Goal: Task Accomplishment & Management: Use online tool/utility

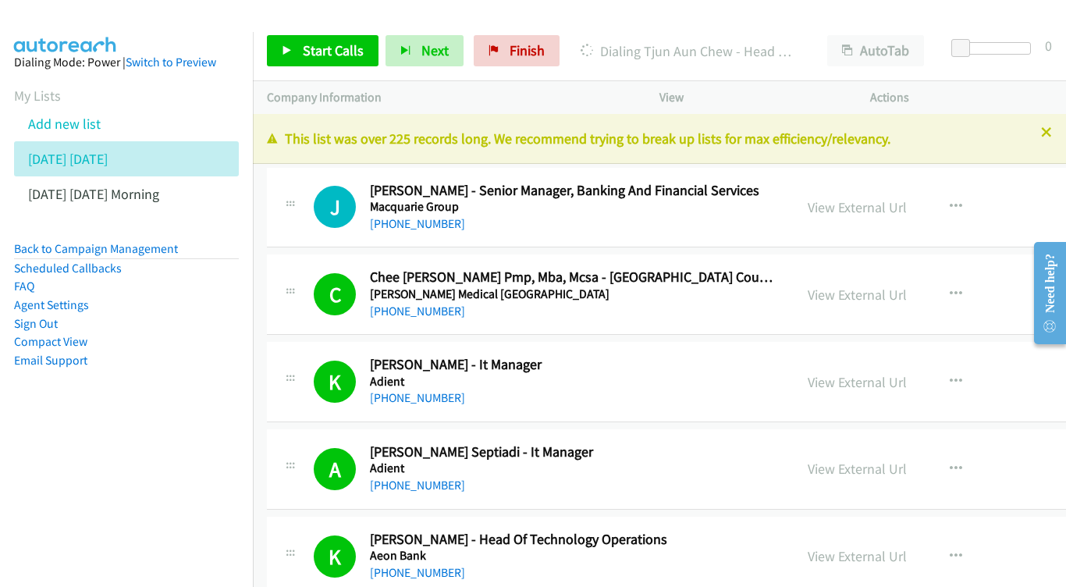
scroll to position [3574, 0]
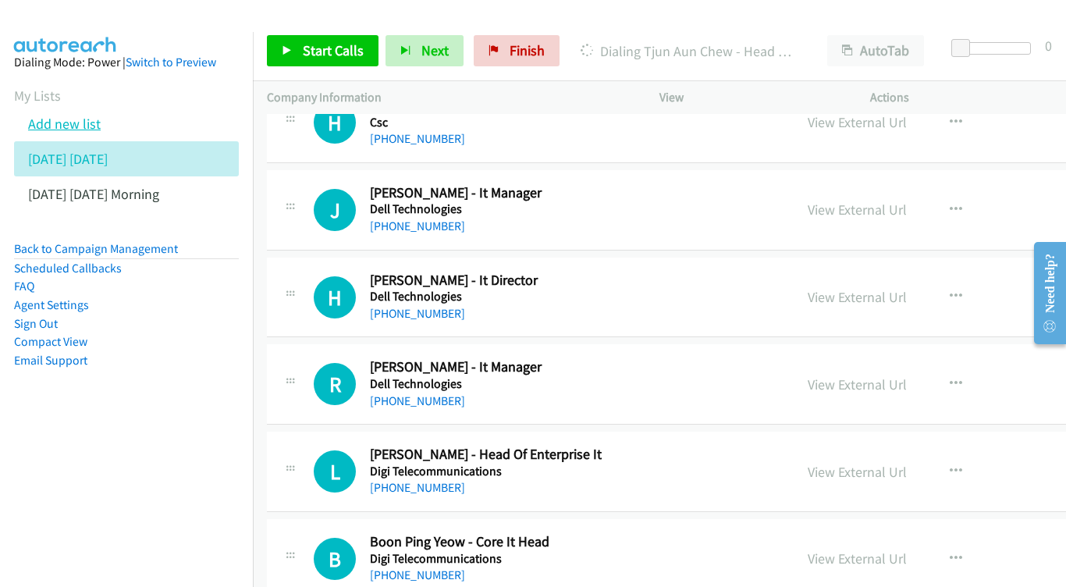
click at [78, 127] on link "Add new list" at bounding box center [64, 124] width 73 height 18
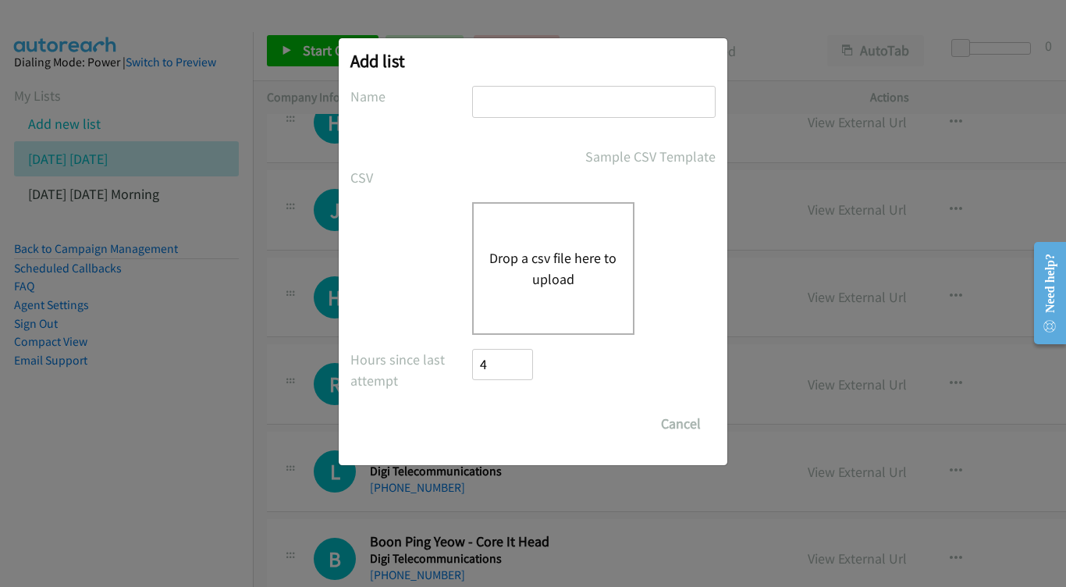
click at [549, 108] on input "text" at bounding box center [593, 102] width 243 height 32
type input "[DATE] - 10AM"
click at [537, 272] on button "Drop a csv file here to upload" at bounding box center [553, 268] width 128 height 42
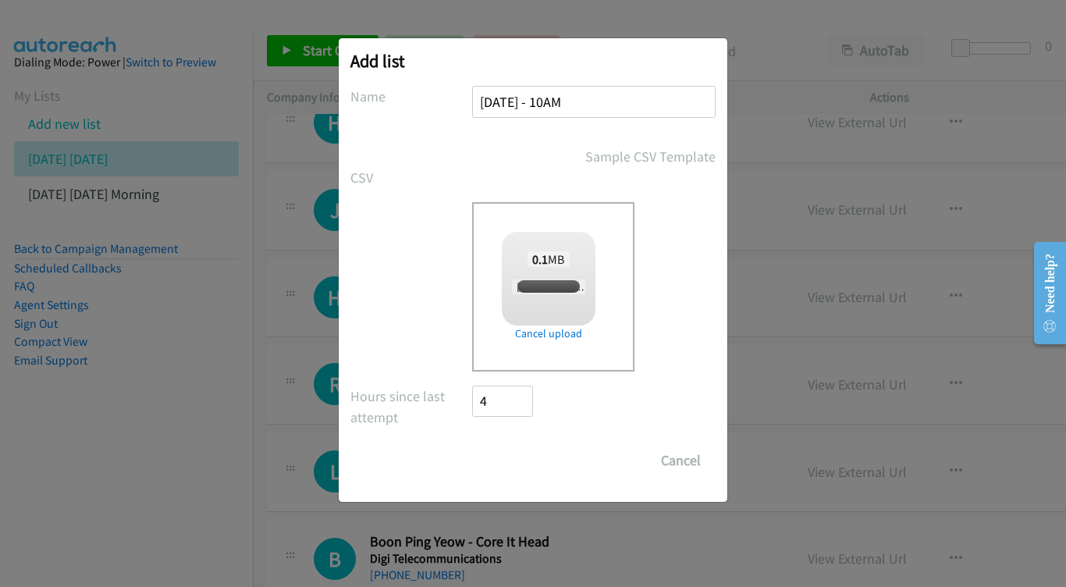
checkbox input "true"
click at [523, 460] on input "Save List" at bounding box center [513, 460] width 82 height 31
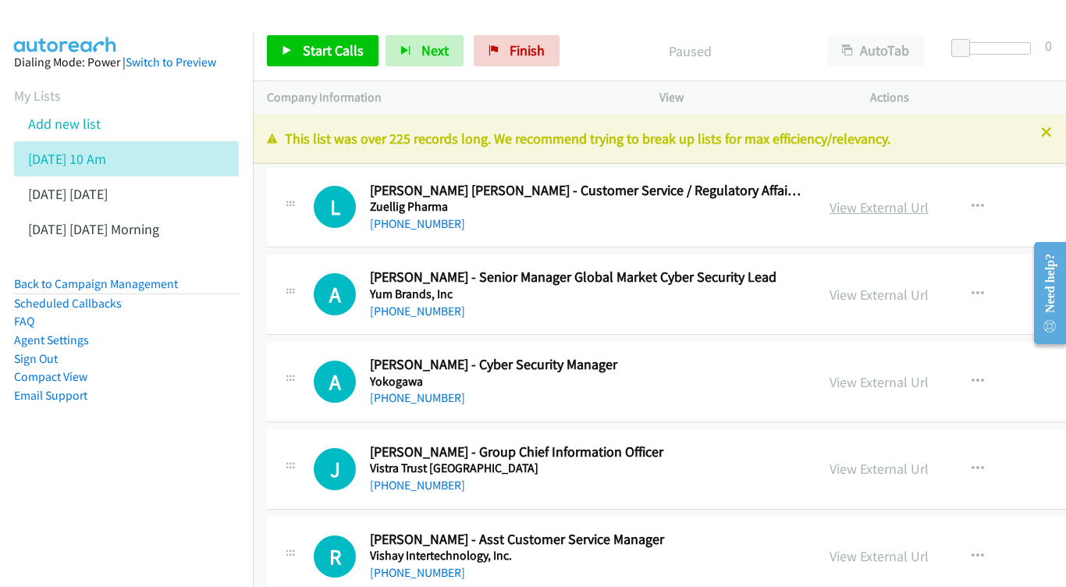
click at [920, 202] on link "View External Url" at bounding box center [878, 207] width 99 height 18
click at [928, 294] on link "View External Url" at bounding box center [878, 295] width 99 height 18
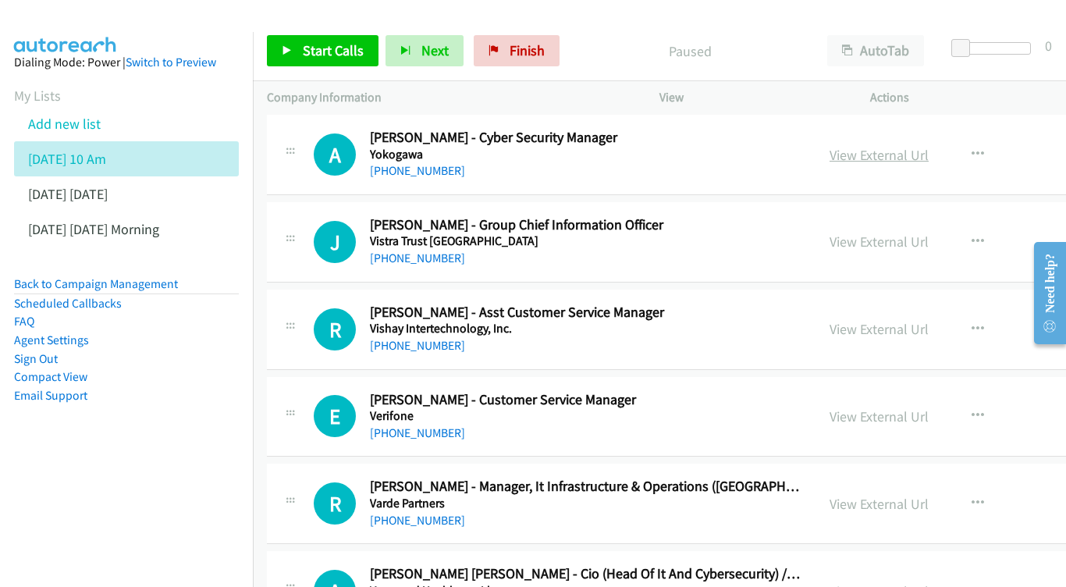
click at [928, 147] on link "View External Url" at bounding box center [878, 155] width 99 height 18
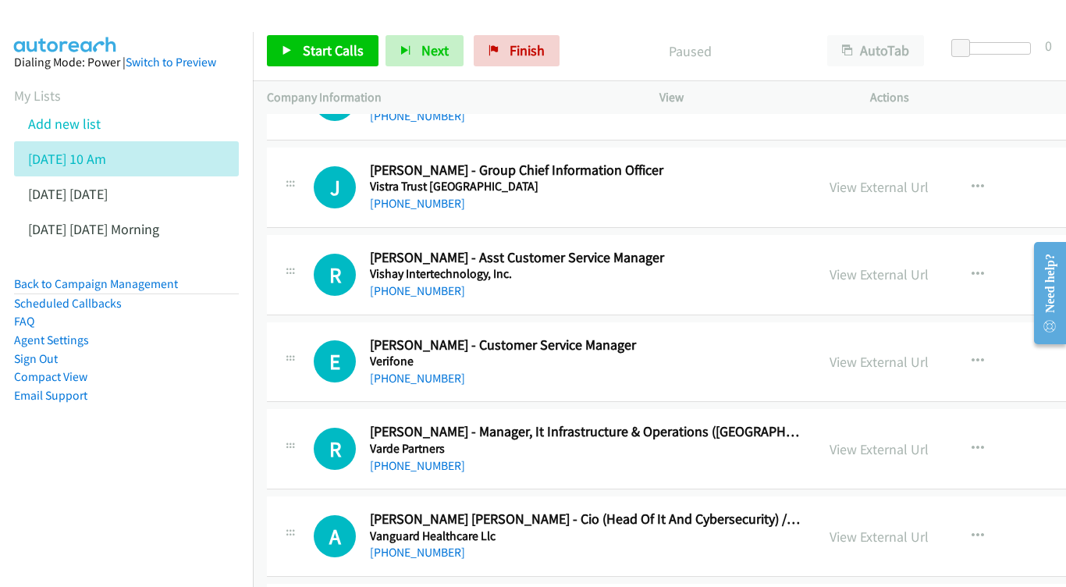
scroll to position [283, 0]
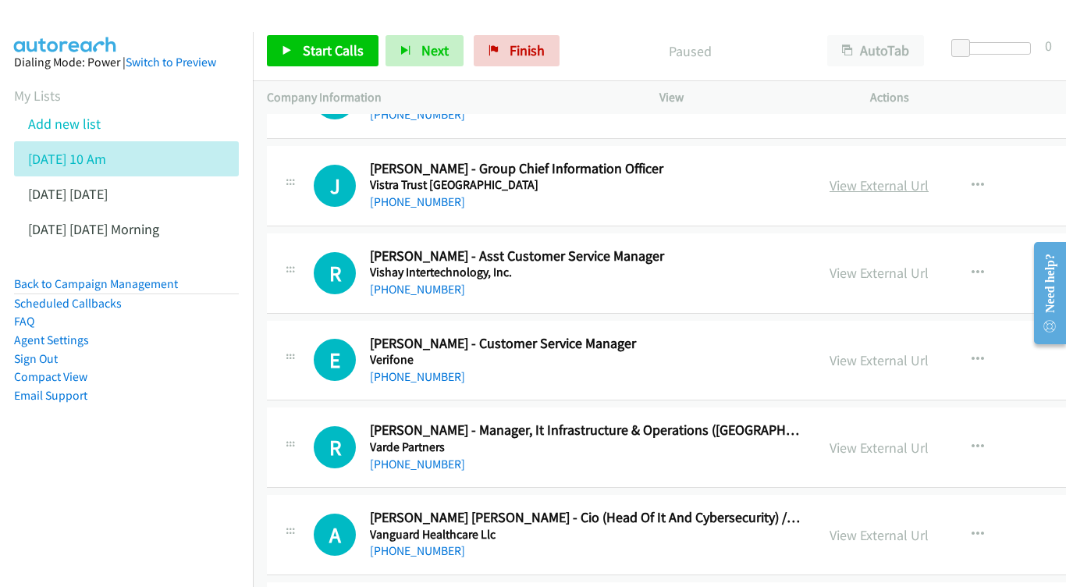
click at [928, 182] on link "View External Url" at bounding box center [878, 185] width 99 height 18
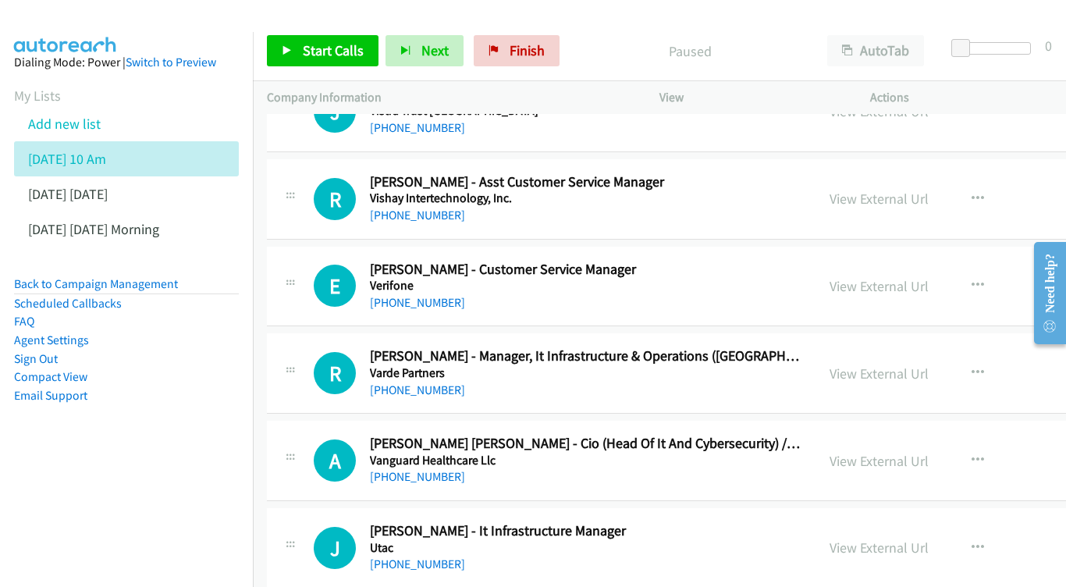
scroll to position [359, 0]
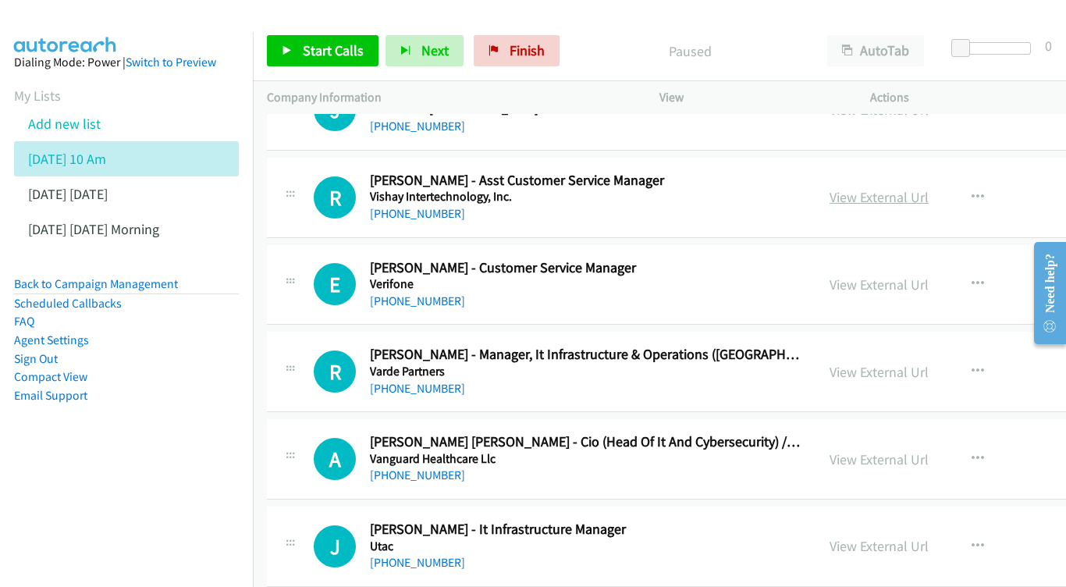
click at [928, 189] on link "View External Url" at bounding box center [878, 197] width 99 height 18
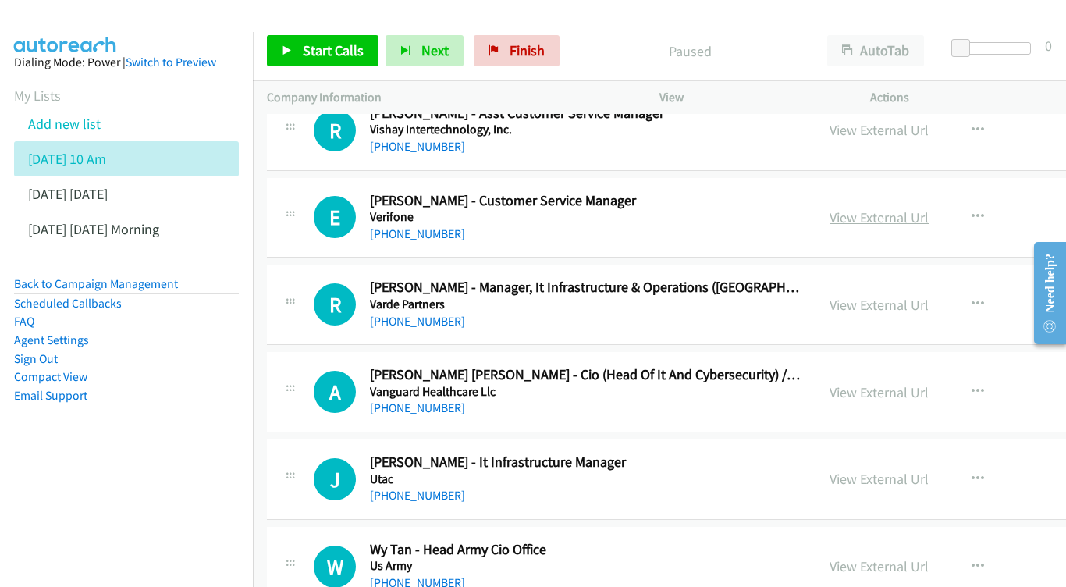
scroll to position [443, 0]
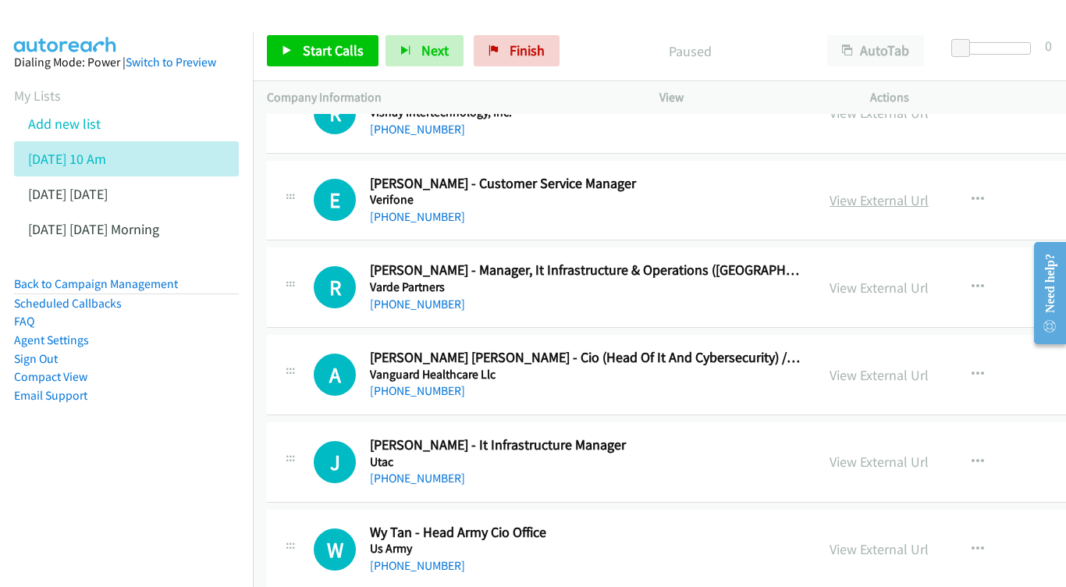
click at [928, 191] on link "View External Url" at bounding box center [878, 200] width 99 height 18
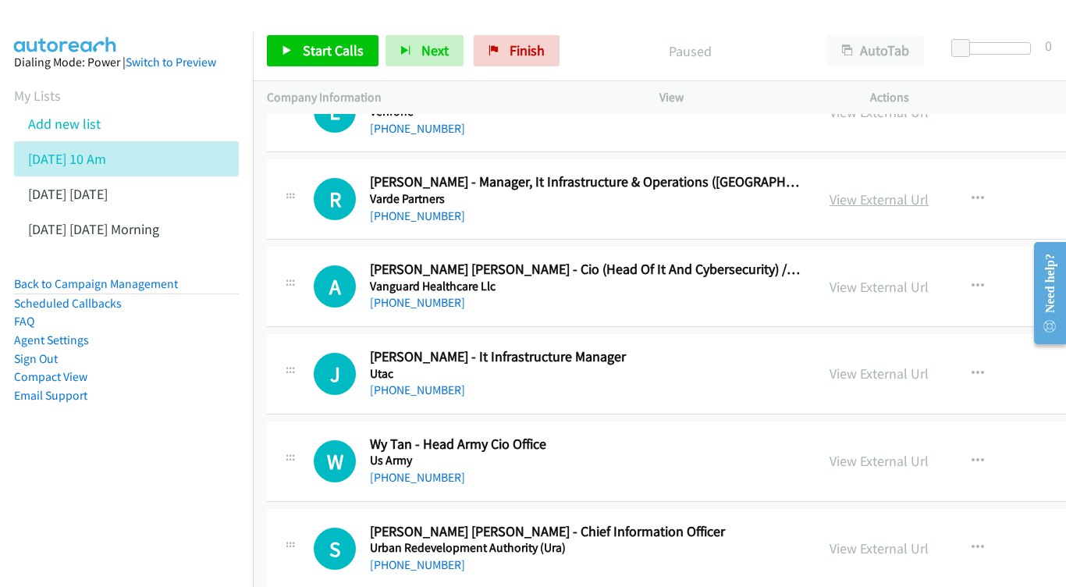
scroll to position [532, 0]
click at [928, 196] on link "View External Url" at bounding box center [878, 199] width 99 height 18
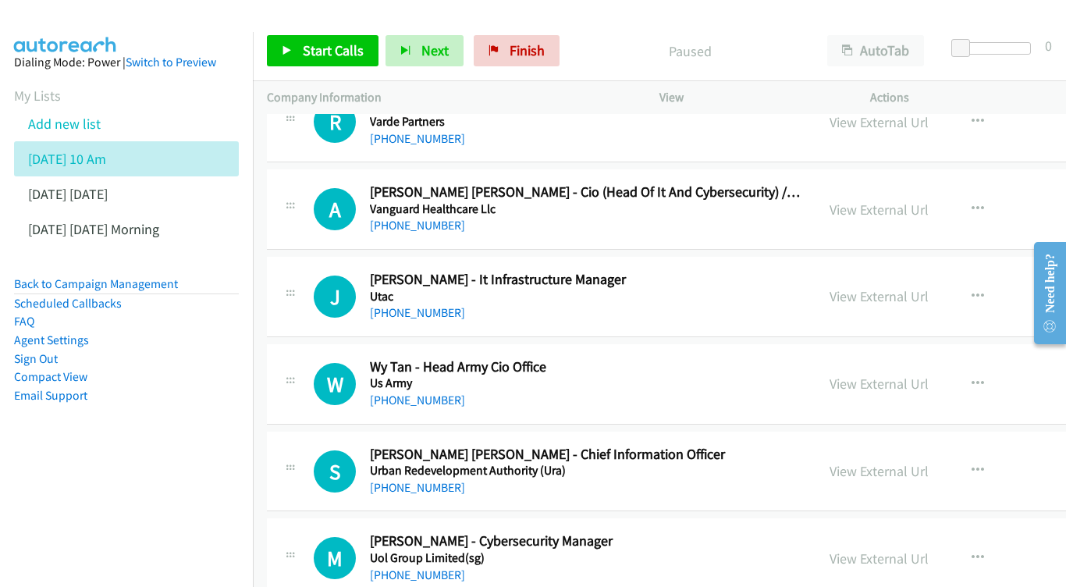
scroll to position [617, 0]
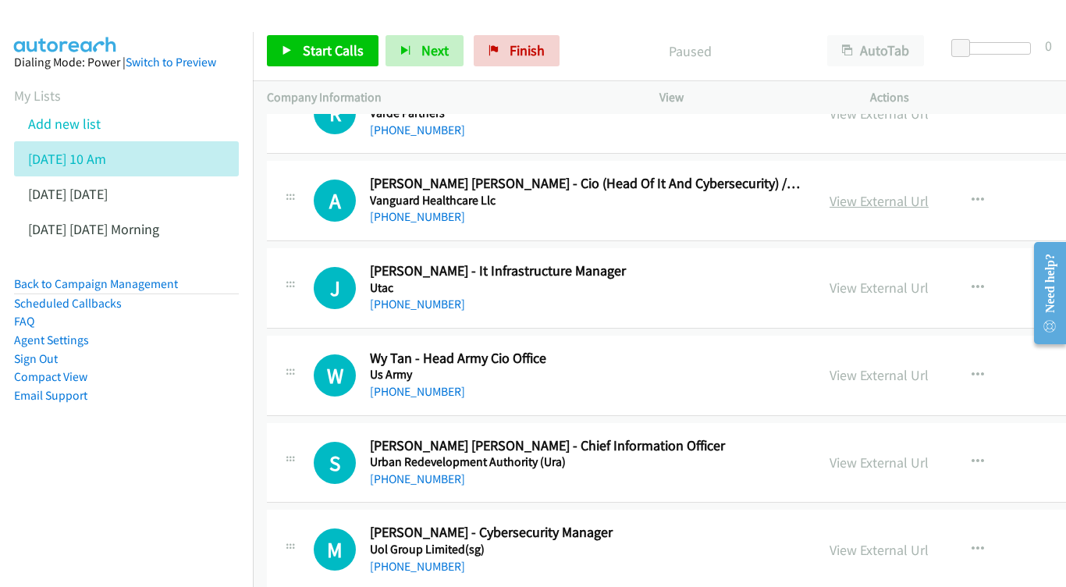
click at [928, 196] on link "View External Url" at bounding box center [878, 201] width 99 height 18
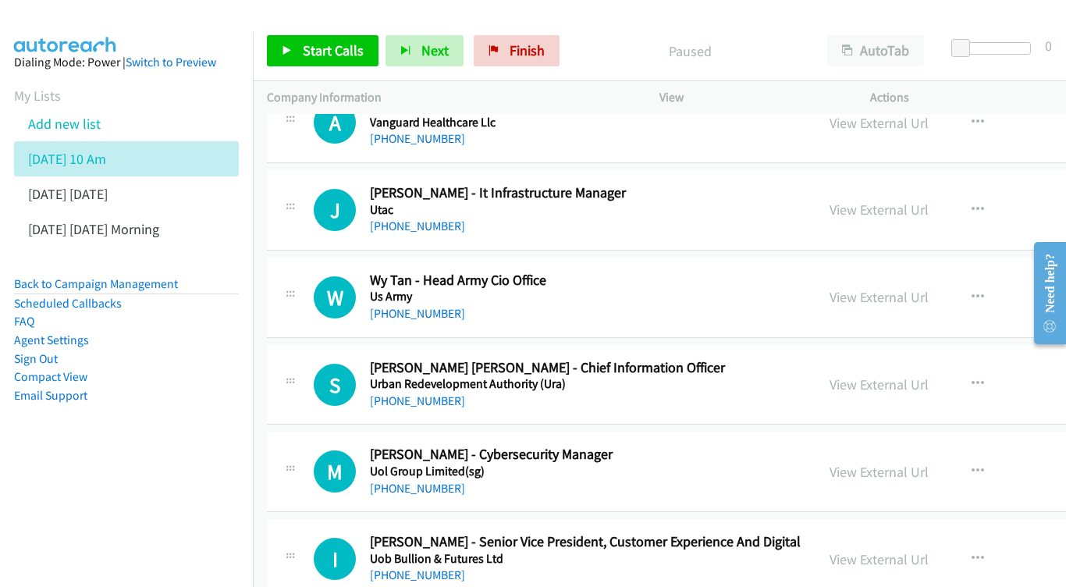
scroll to position [699, 0]
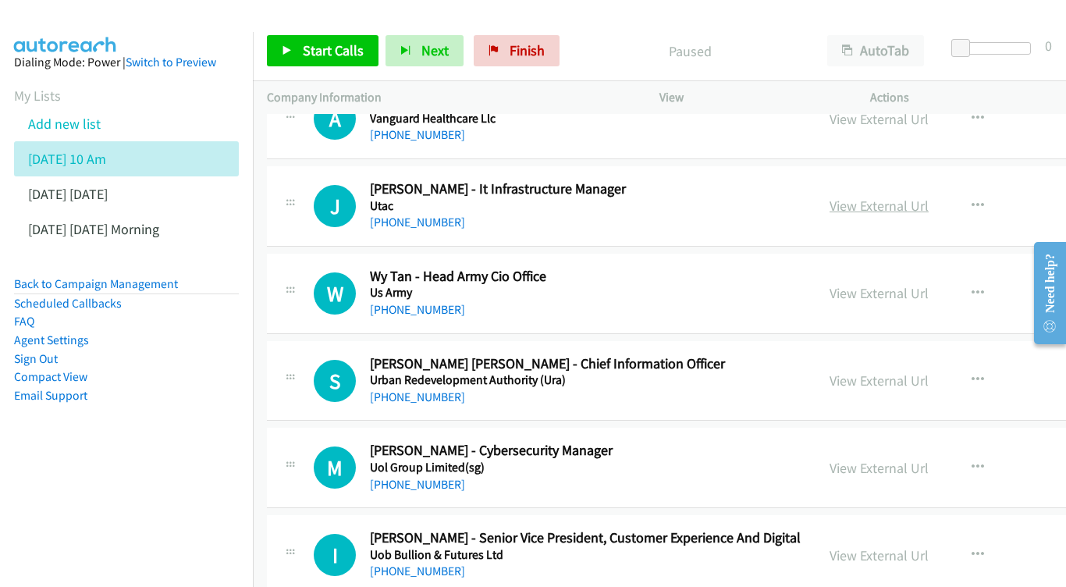
click at [887, 197] on link "View External Url" at bounding box center [878, 206] width 99 height 18
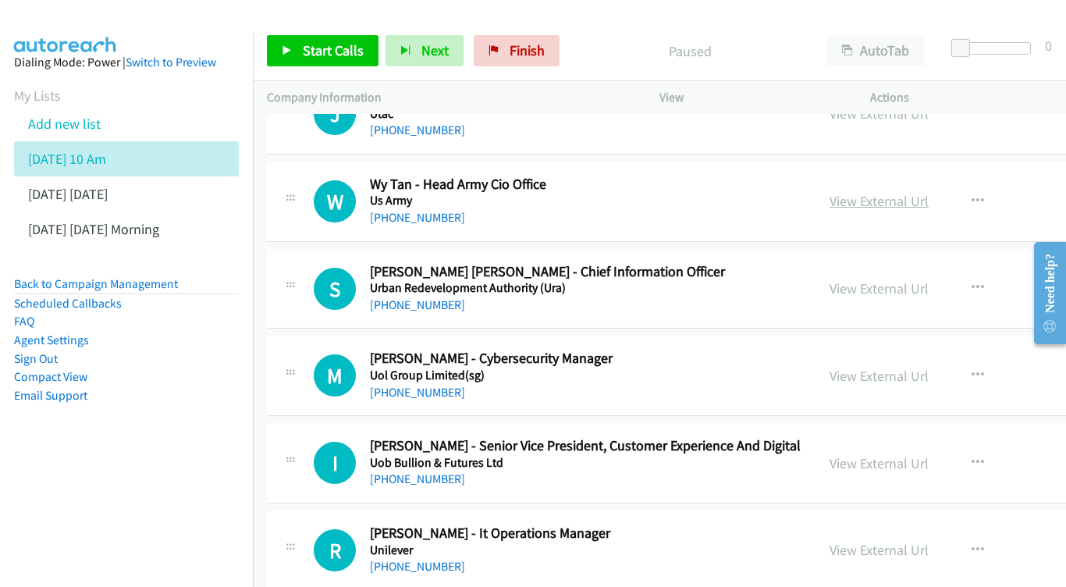
scroll to position [792, 0]
click at [928, 191] on link "View External Url" at bounding box center [878, 200] width 99 height 18
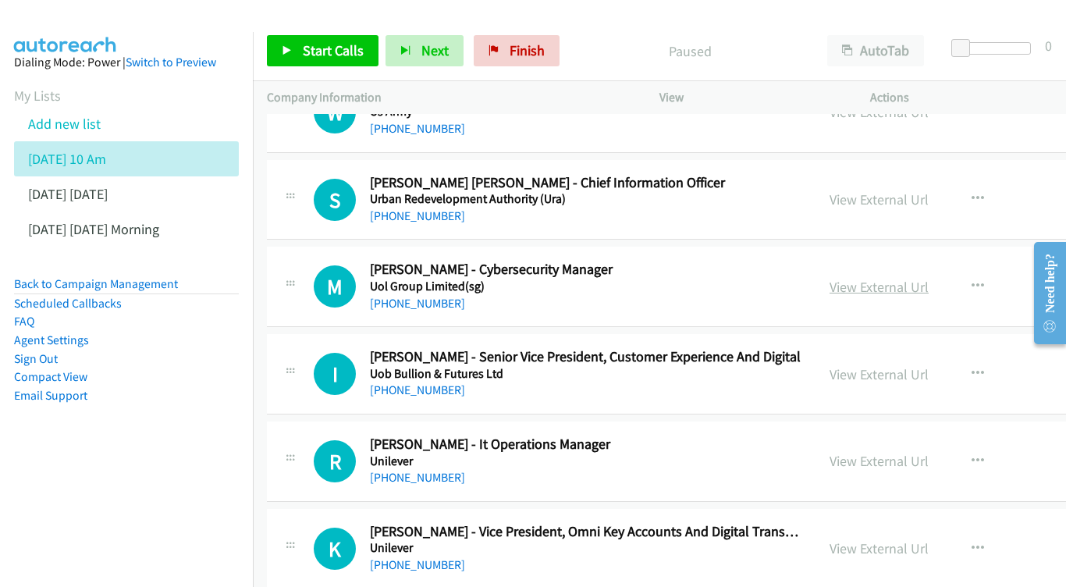
scroll to position [884, 0]
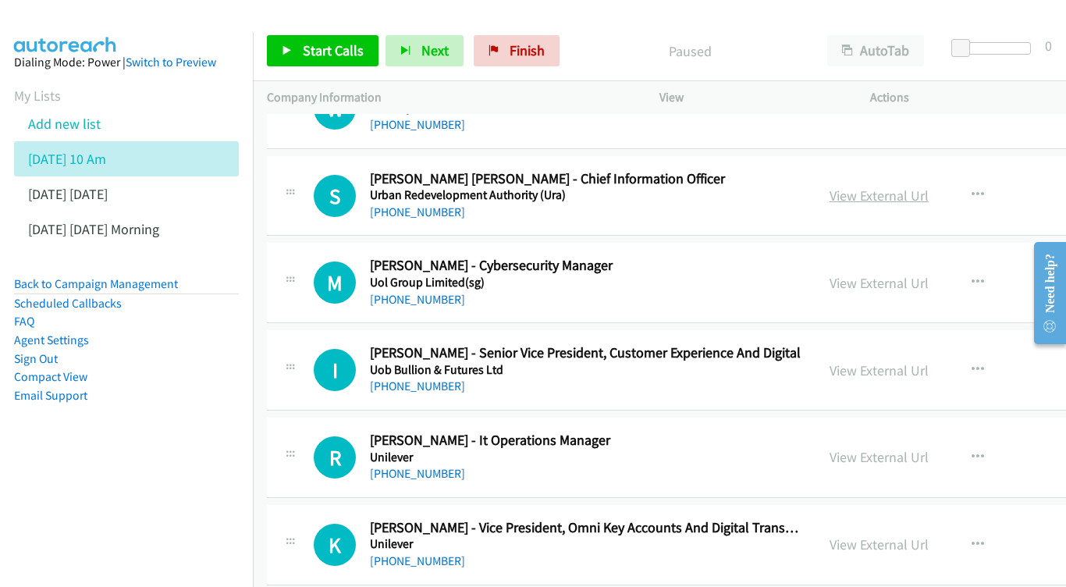
click at [928, 186] on link "View External Url" at bounding box center [878, 195] width 99 height 18
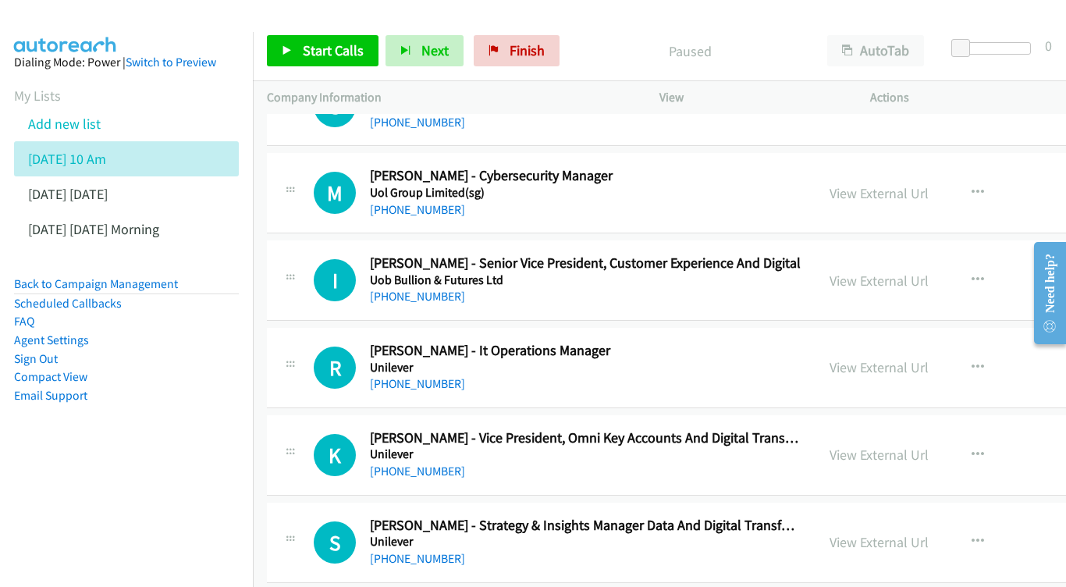
scroll to position [975, 0]
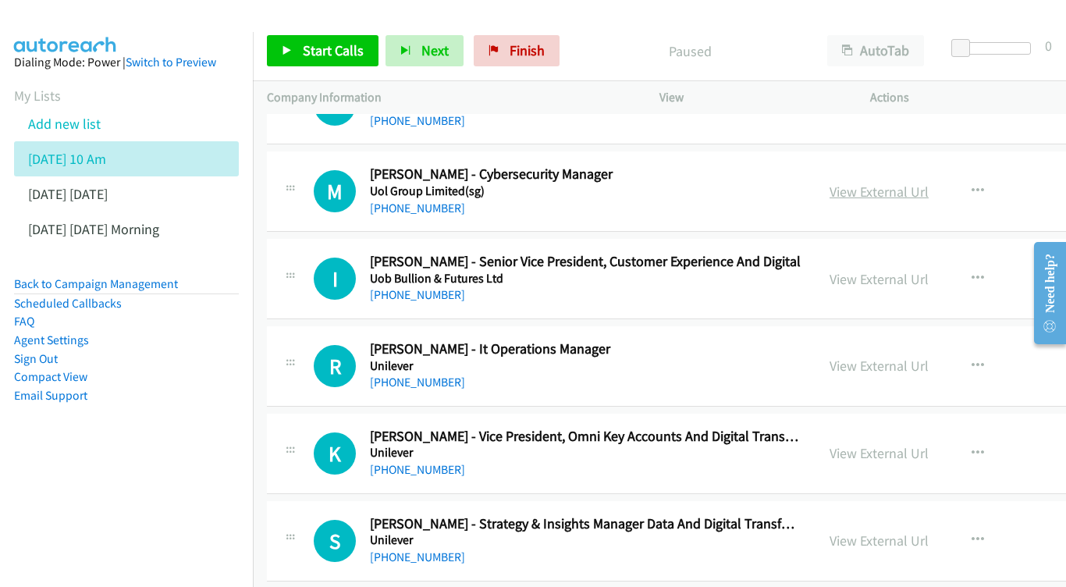
click at [928, 183] on link "View External Url" at bounding box center [878, 192] width 99 height 18
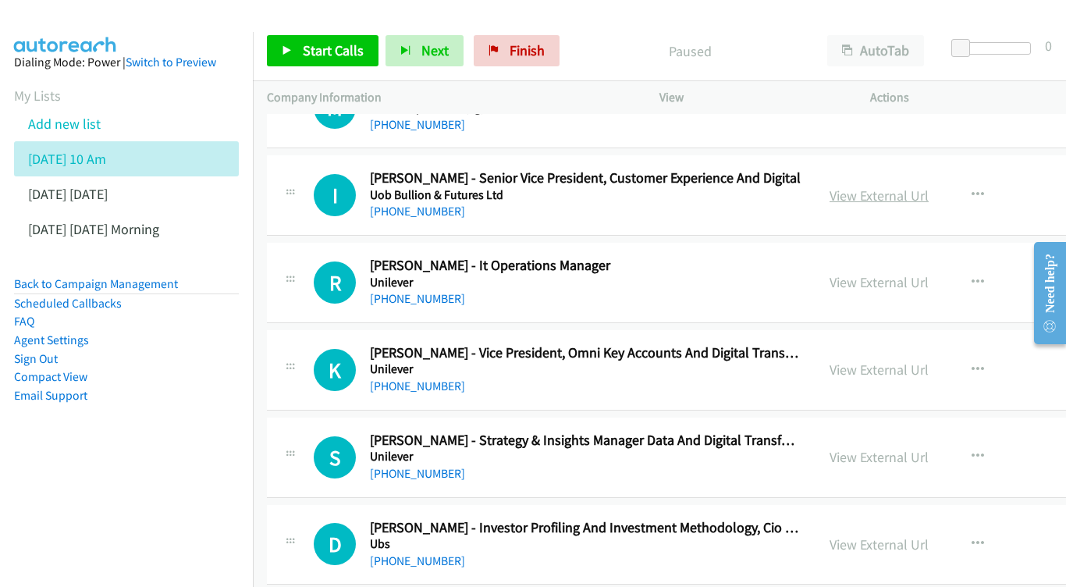
scroll to position [1061, 0]
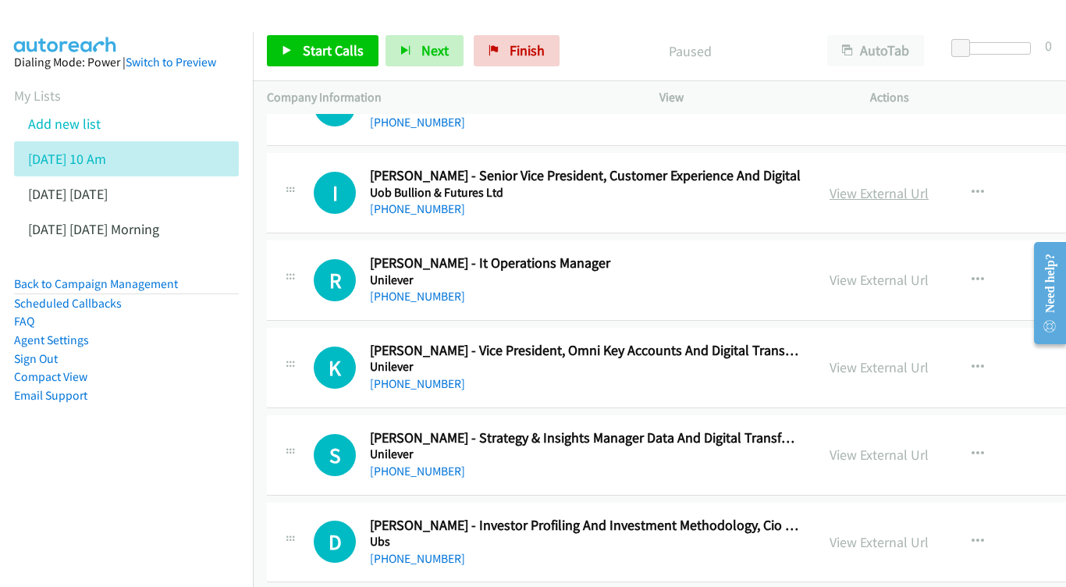
click at [928, 184] on link "View External Url" at bounding box center [878, 193] width 99 height 18
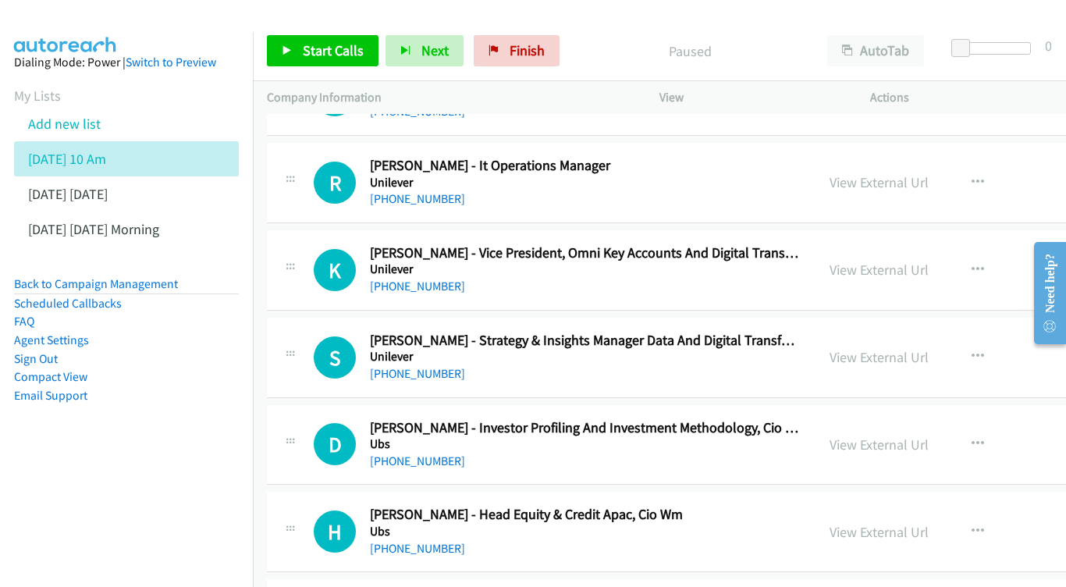
scroll to position [1160, 0]
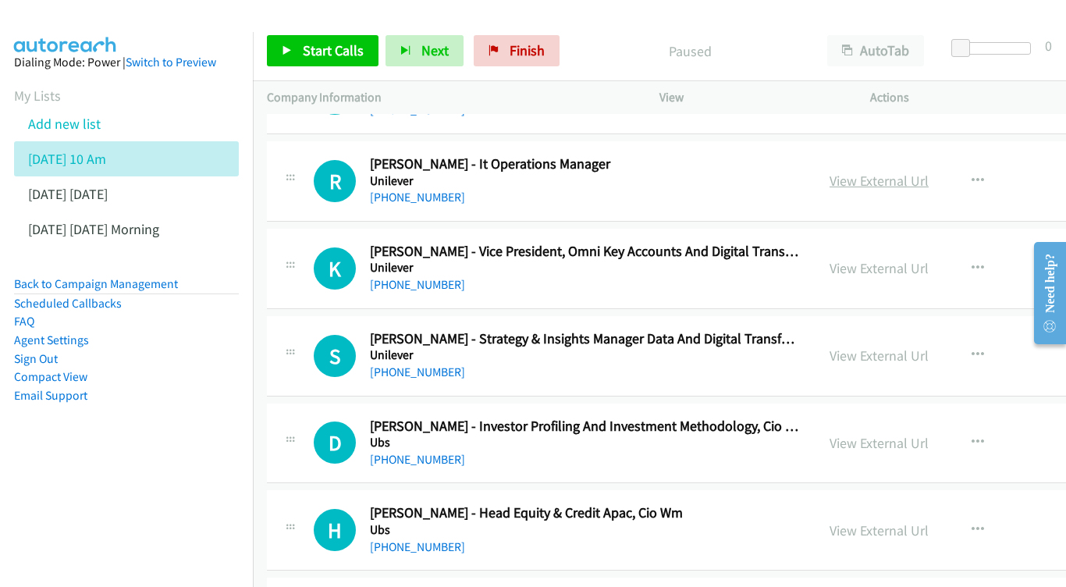
click at [928, 172] on link "View External Url" at bounding box center [878, 181] width 99 height 18
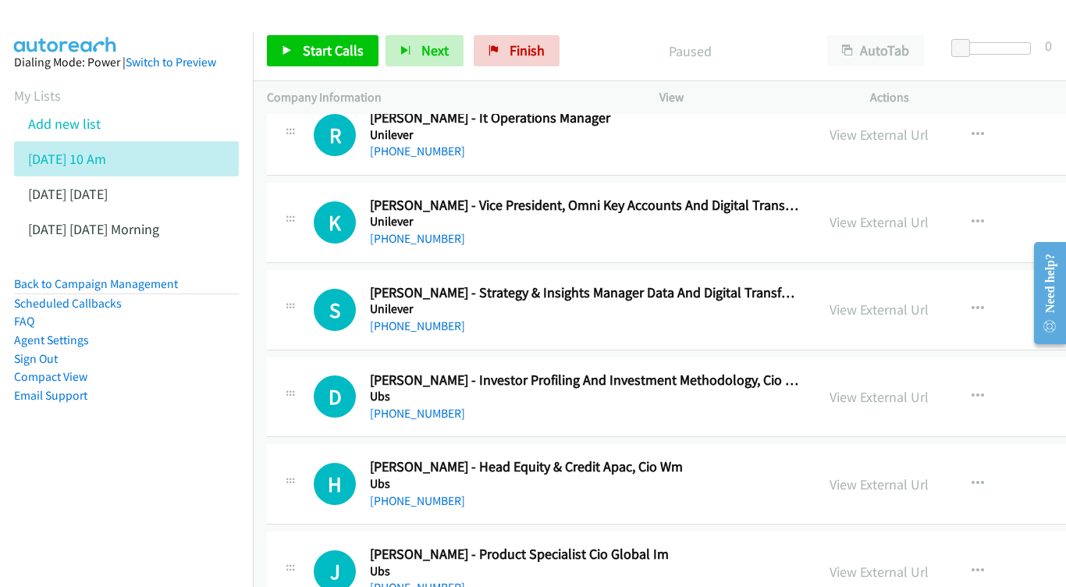
scroll to position [1234, 0]
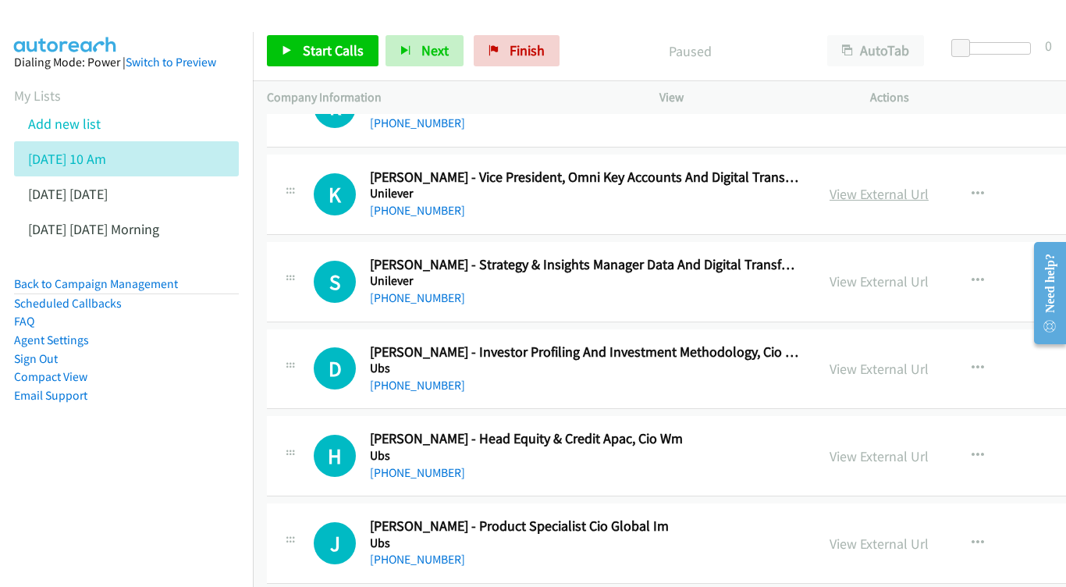
click at [928, 185] on link "View External Url" at bounding box center [878, 194] width 99 height 18
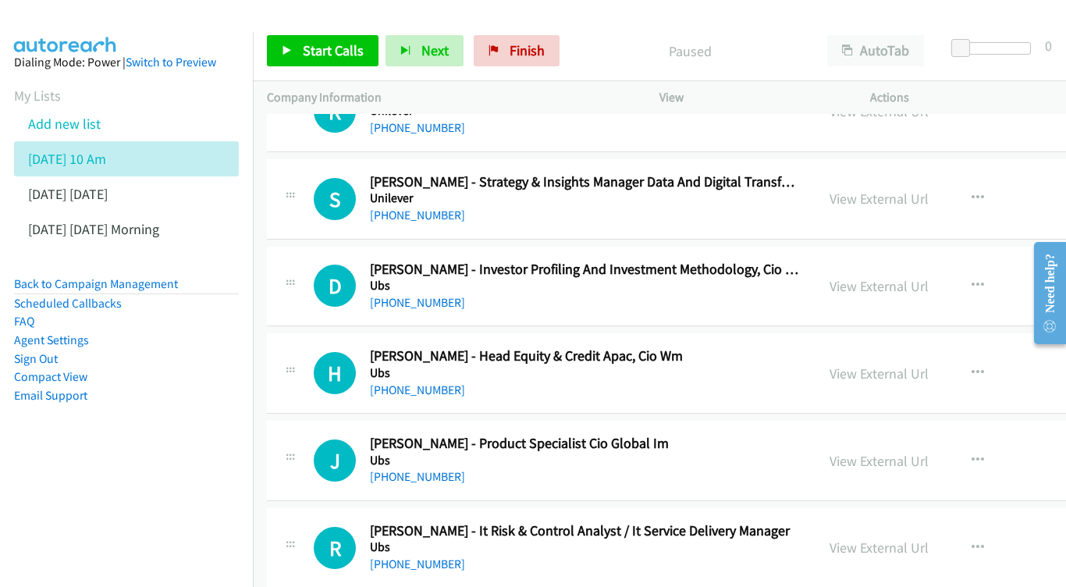
scroll to position [1320, 0]
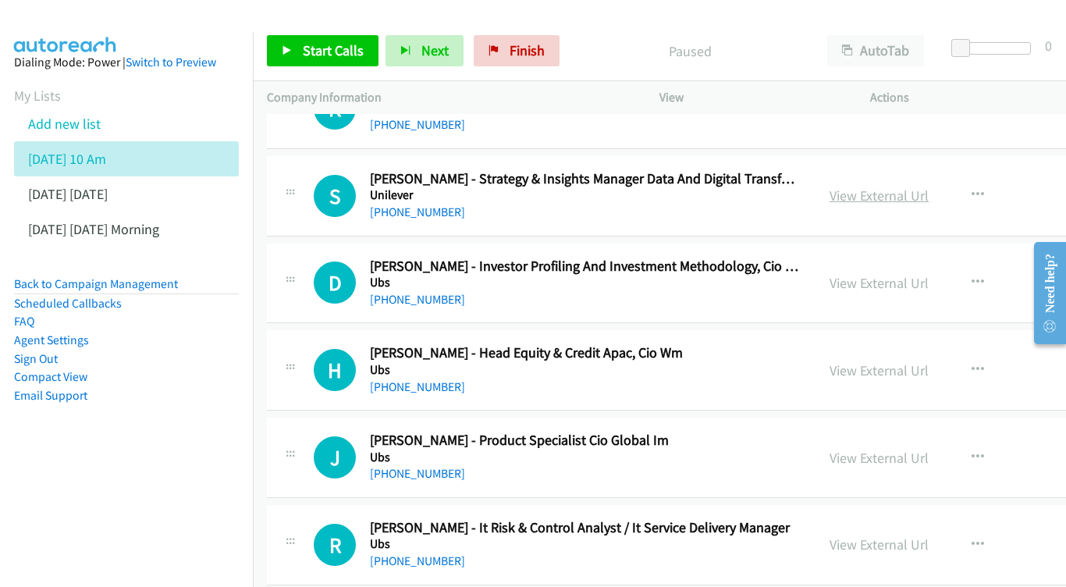
click at [918, 186] on link "View External Url" at bounding box center [878, 195] width 99 height 18
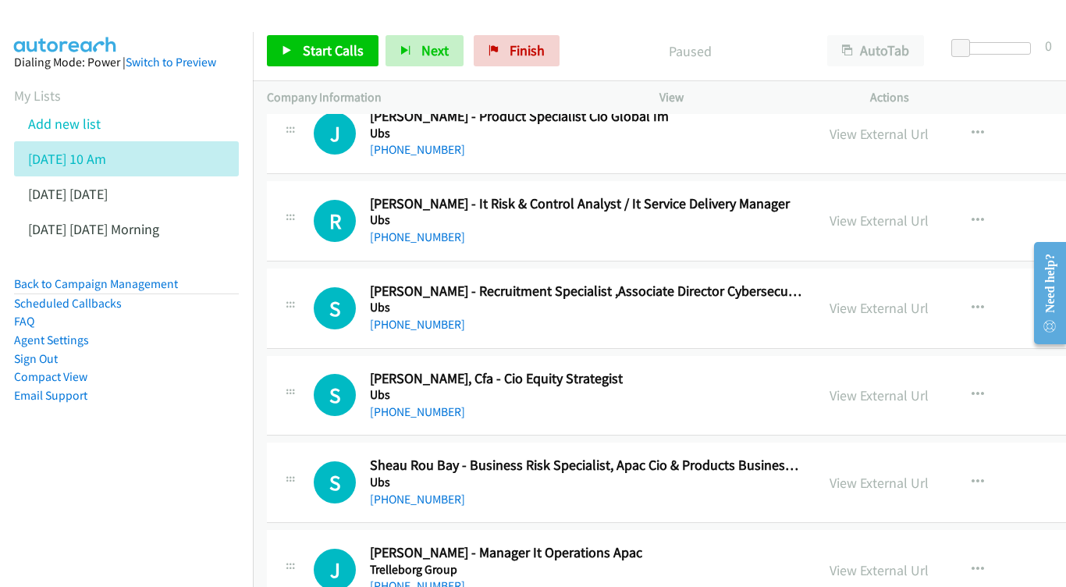
scroll to position [1670, 0]
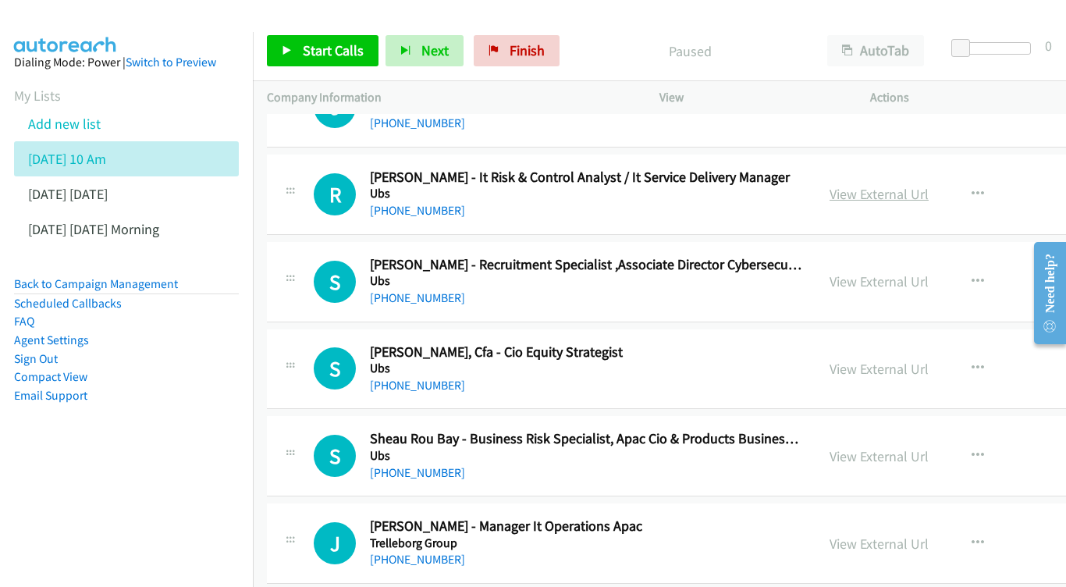
click at [912, 185] on link "View External Url" at bounding box center [878, 194] width 99 height 18
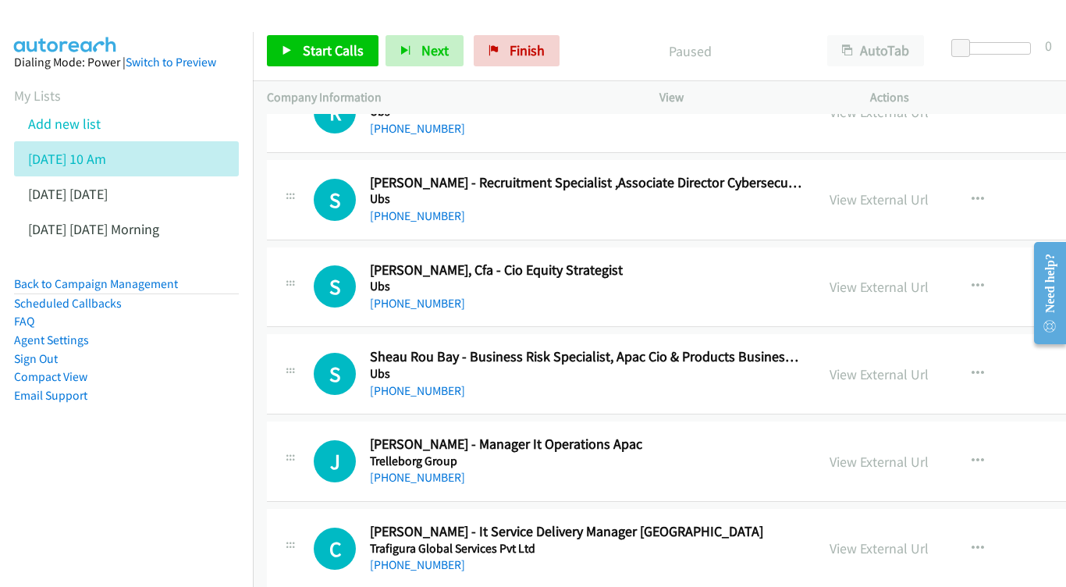
scroll to position [1774, 0]
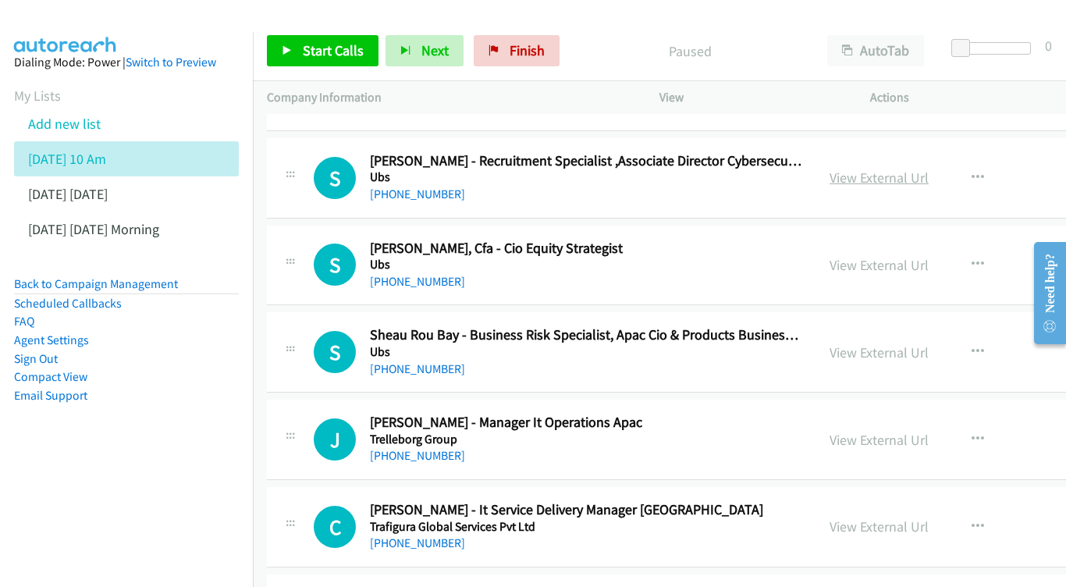
click at [912, 169] on link "View External Url" at bounding box center [878, 178] width 99 height 18
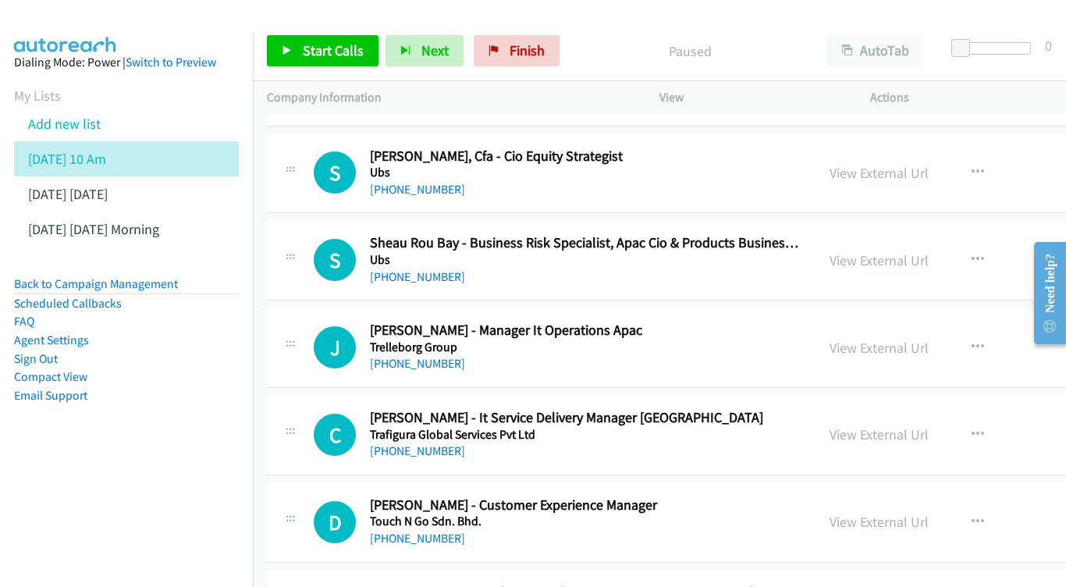
scroll to position [1863, 0]
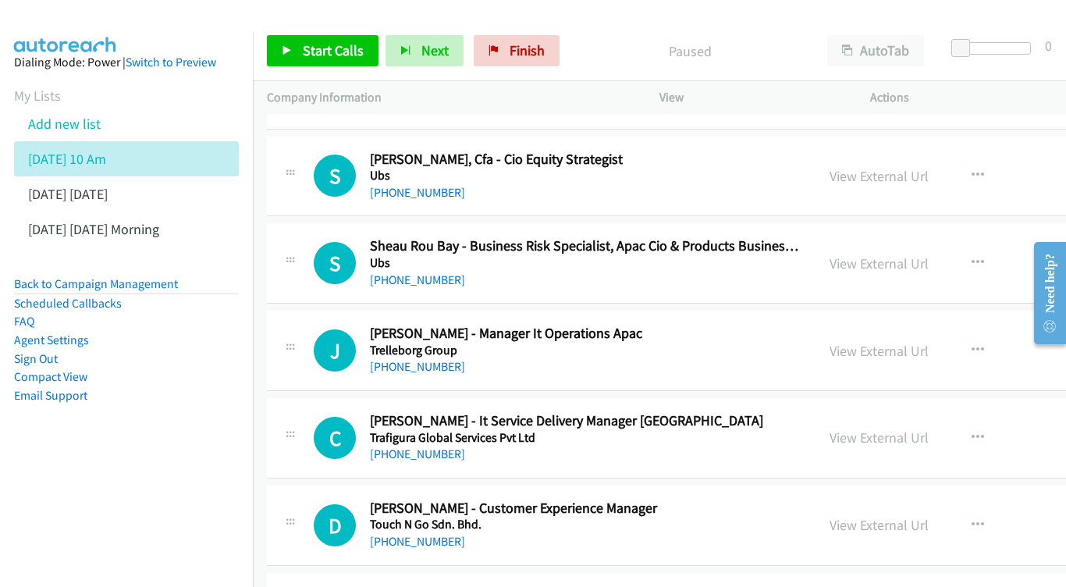
click at [919, 151] on div "View External Url View External Url Schedule/Manage Callback Start Calls Here R…" at bounding box center [959, 176] width 289 height 51
click at [918, 167] on link "View External Url" at bounding box center [878, 176] width 99 height 18
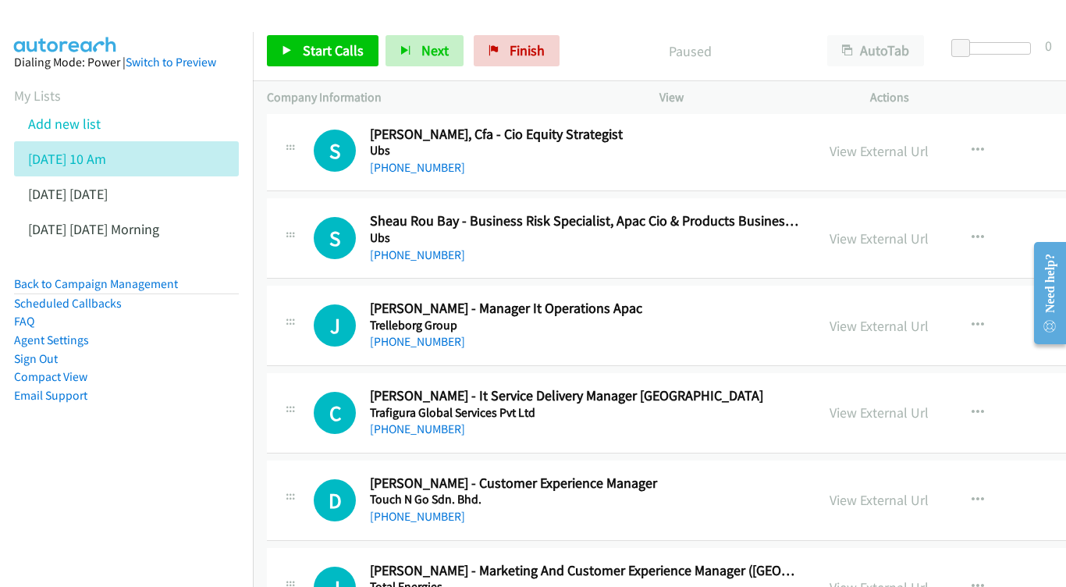
scroll to position [1901, 0]
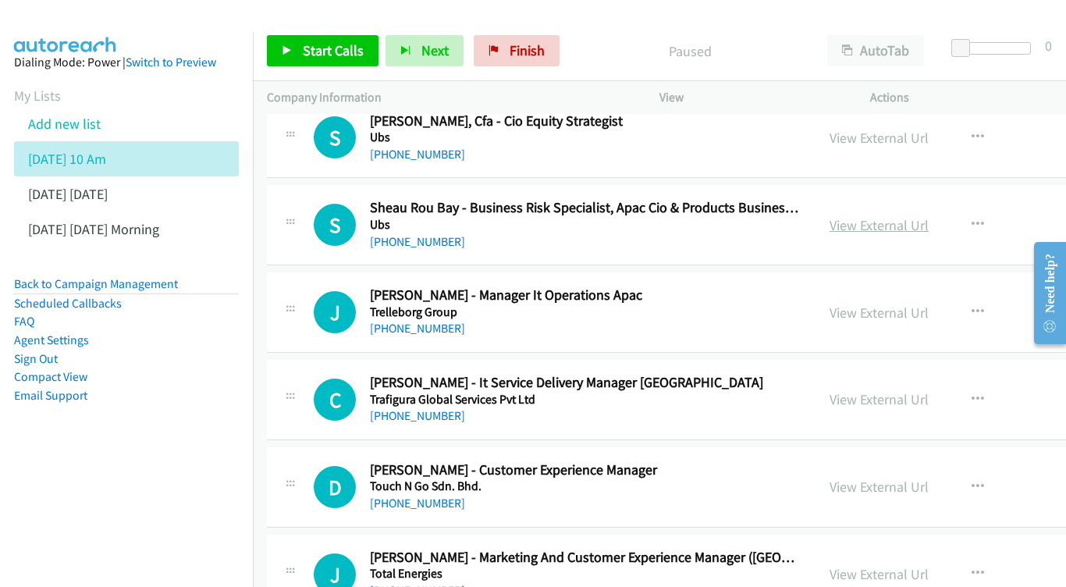
click at [928, 216] on link "View External Url" at bounding box center [878, 225] width 99 height 18
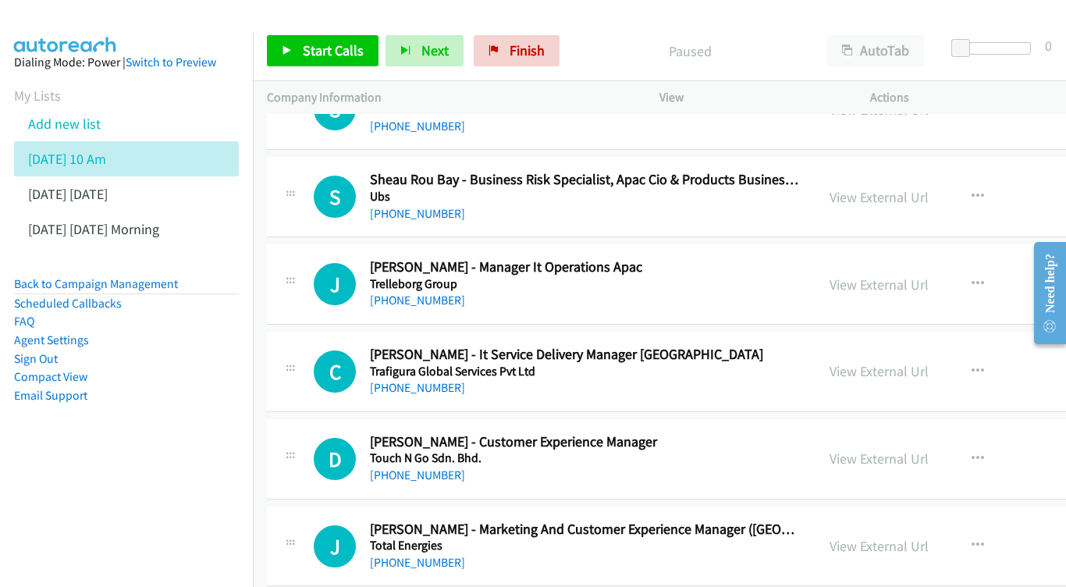
scroll to position [2005, 0]
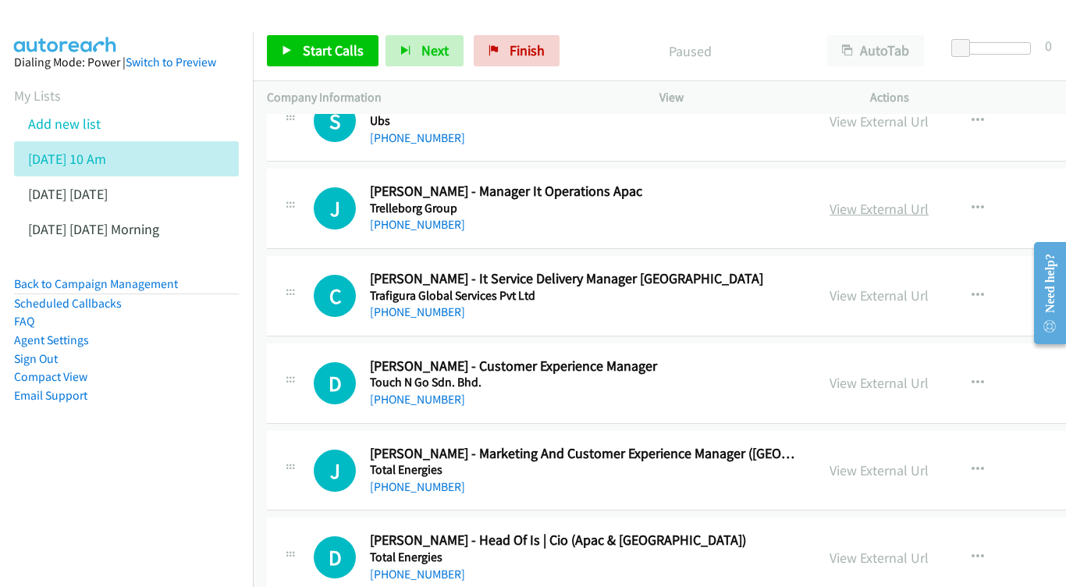
click at [901, 200] on link "View External Url" at bounding box center [878, 209] width 99 height 18
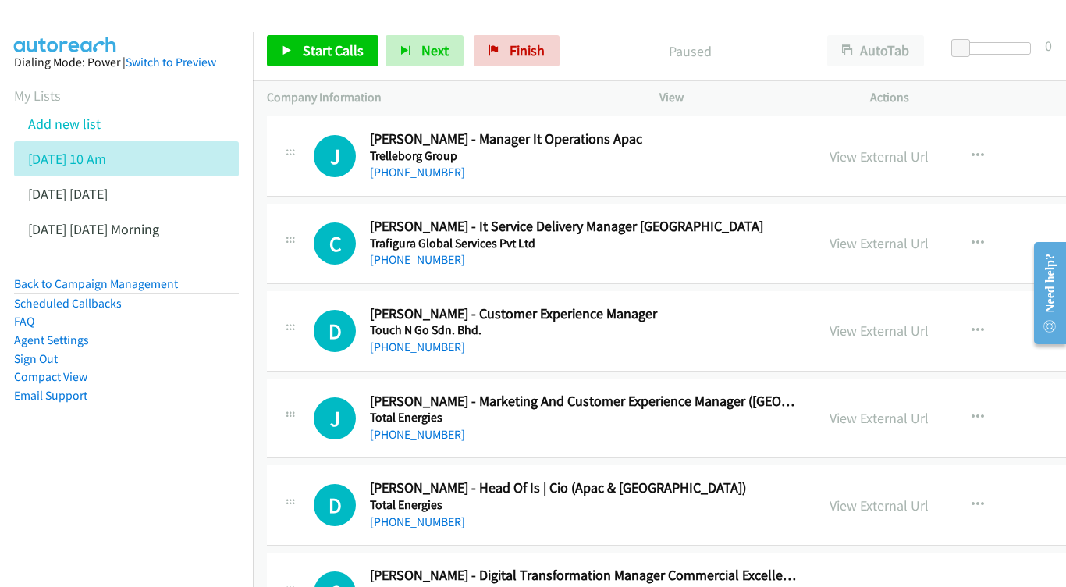
scroll to position [2081, 0]
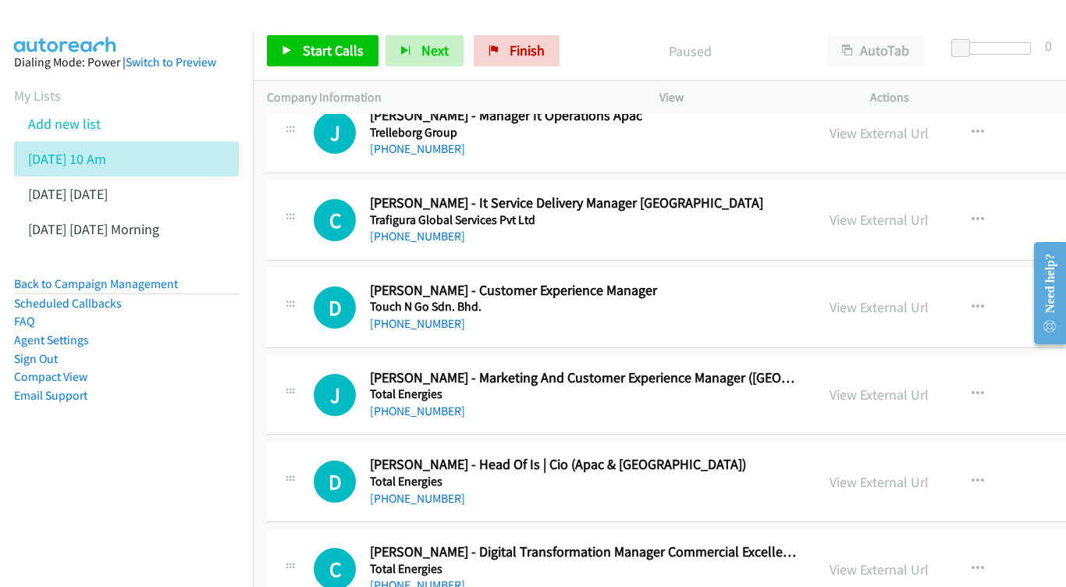
click at [899, 194] on div "View External Url View External Url Schedule/Manage Callback Start Calls Here R…" at bounding box center [959, 219] width 289 height 51
click at [900, 211] on link "View External Url" at bounding box center [878, 220] width 99 height 18
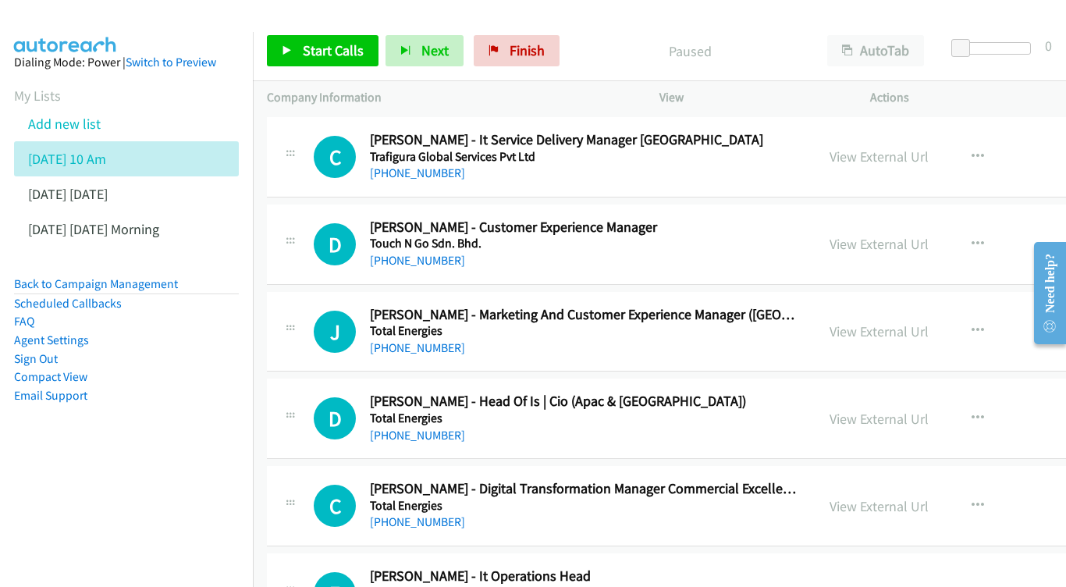
scroll to position [2164, 0]
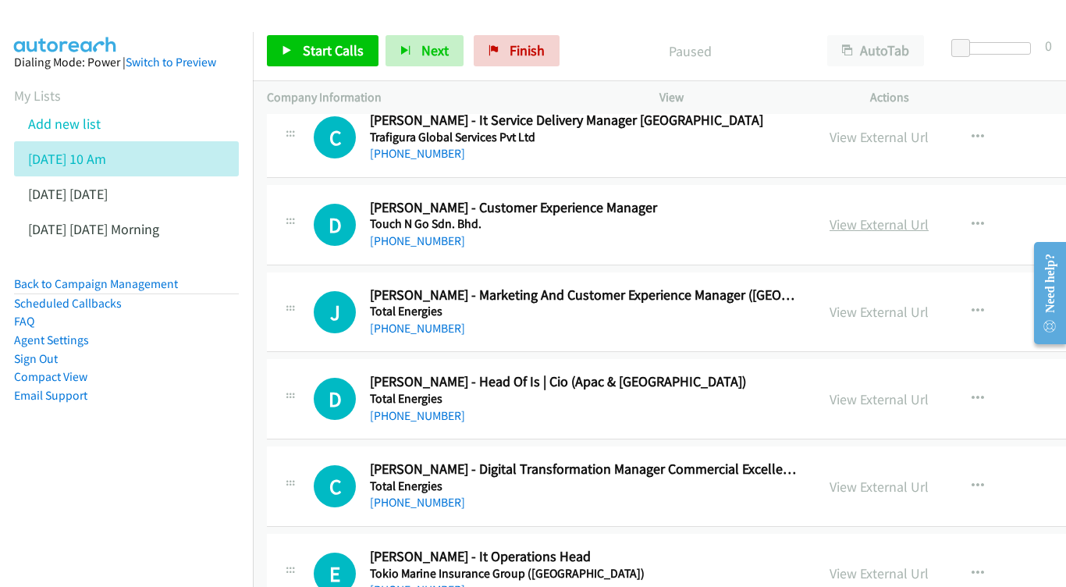
click at [911, 215] on link "View External Url" at bounding box center [878, 224] width 99 height 18
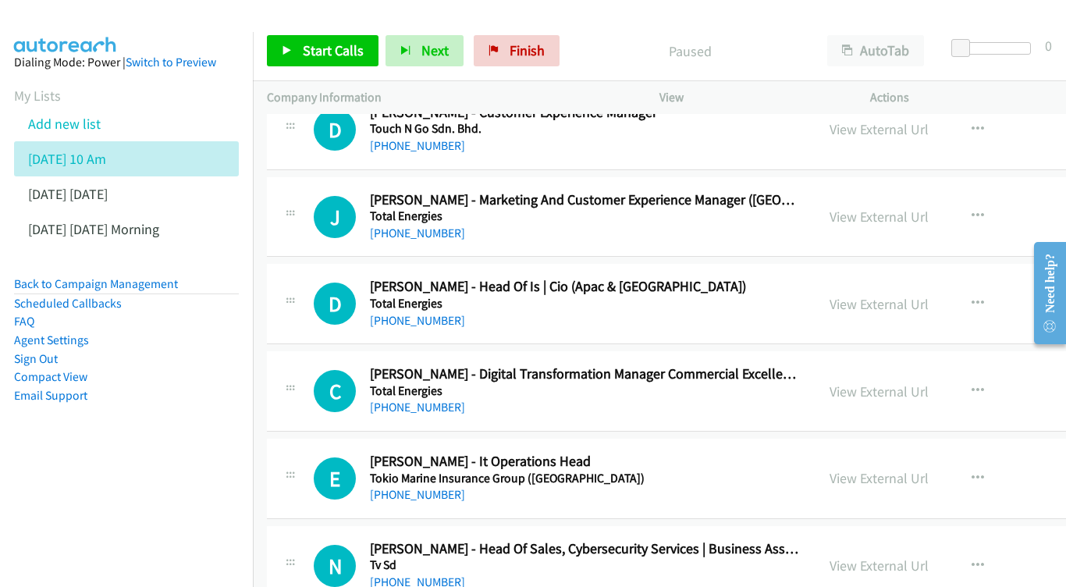
scroll to position [2262, 0]
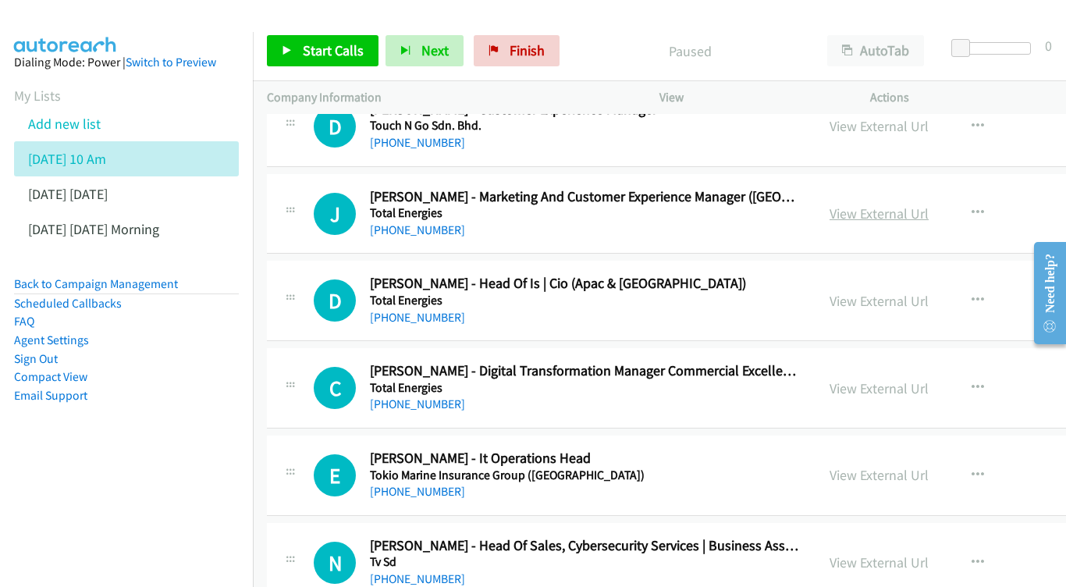
click at [905, 204] on link "View External Url" at bounding box center [878, 213] width 99 height 18
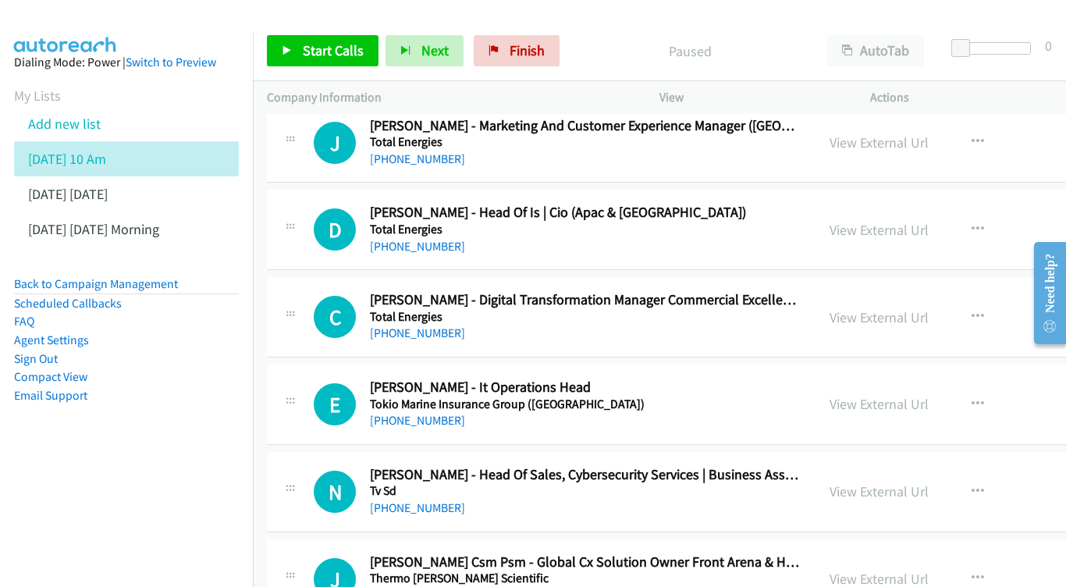
scroll to position [2336, 0]
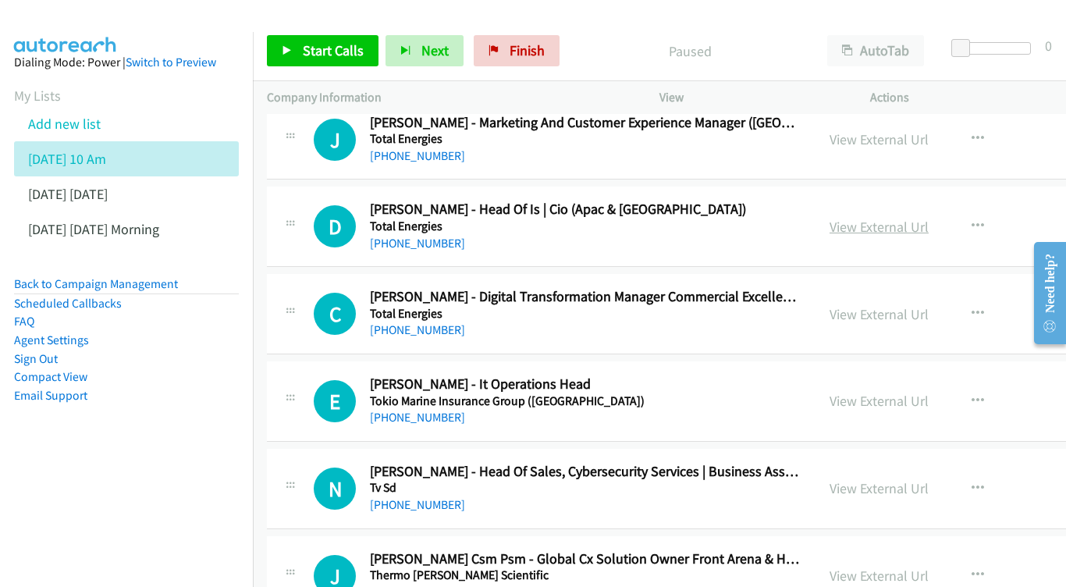
click at [928, 218] on link "View External Url" at bounding box center [878, 227] width 99 height 18
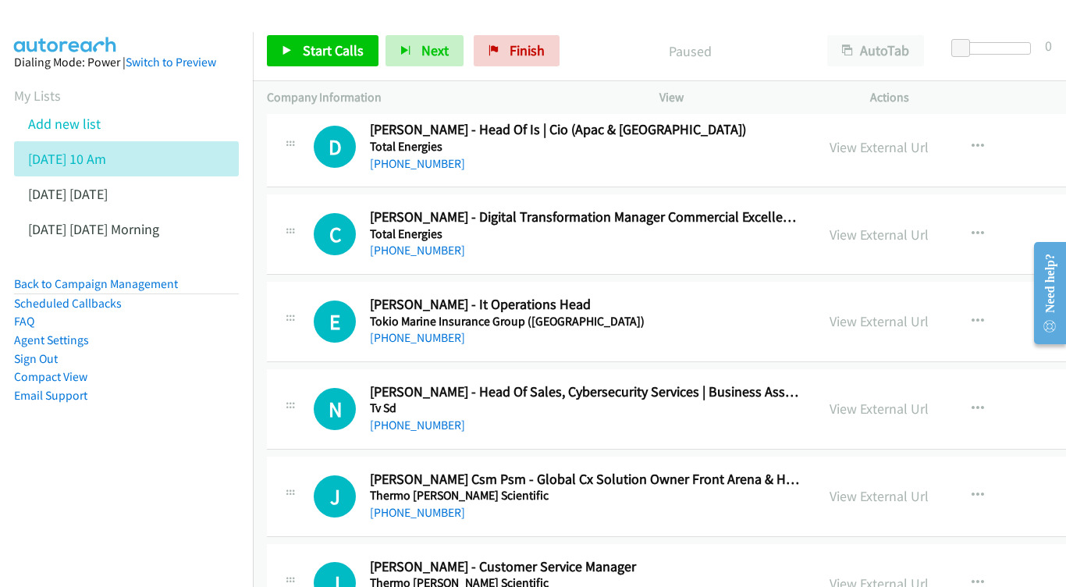
scroll to position [2419, 0]
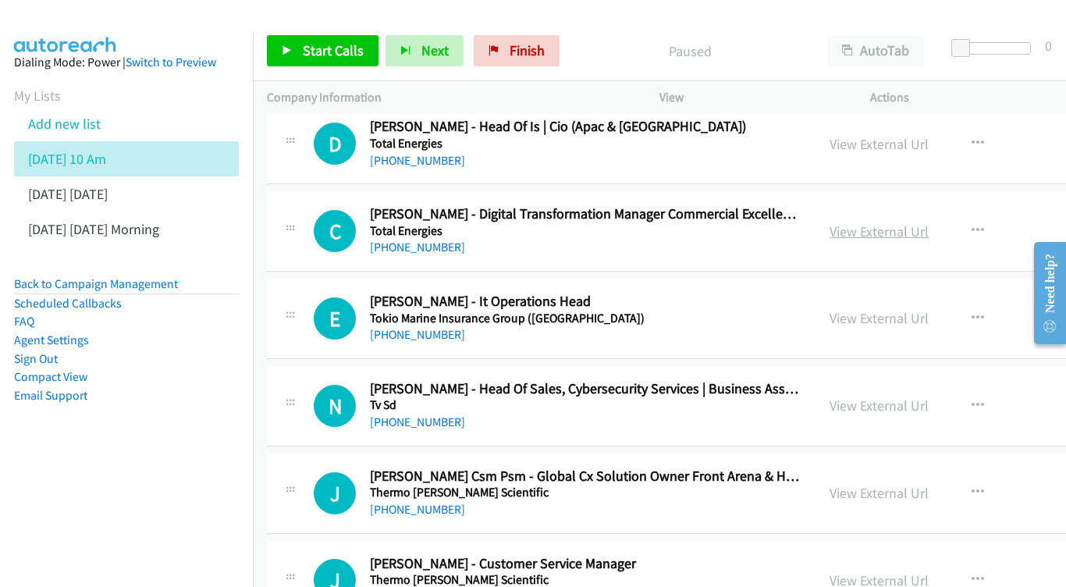
click at [924, 222] on link "View External Url" at bounding box center [878, 231] width 99 height 18
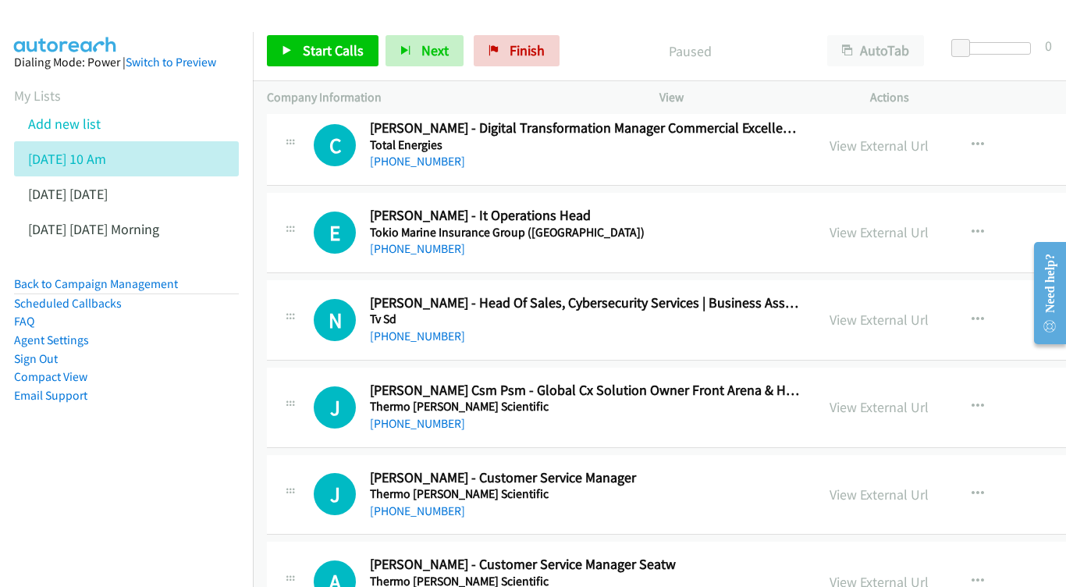
scroll to position [2519, 0]
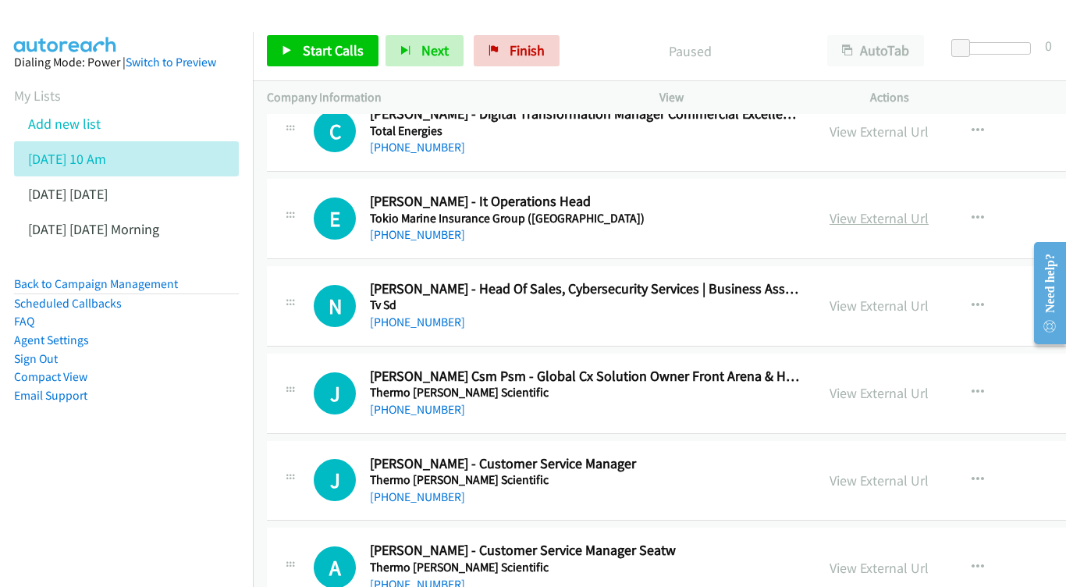
click at [928, 209] on link "View External Url" at bounding box center [878, 218] width 99 height 18
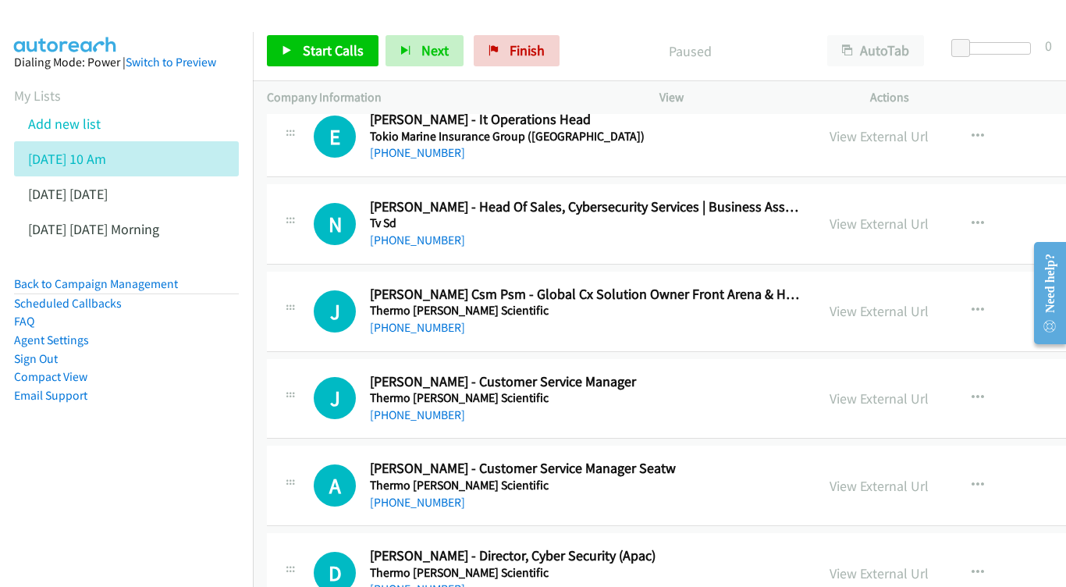
scroll to position [2604, 0]
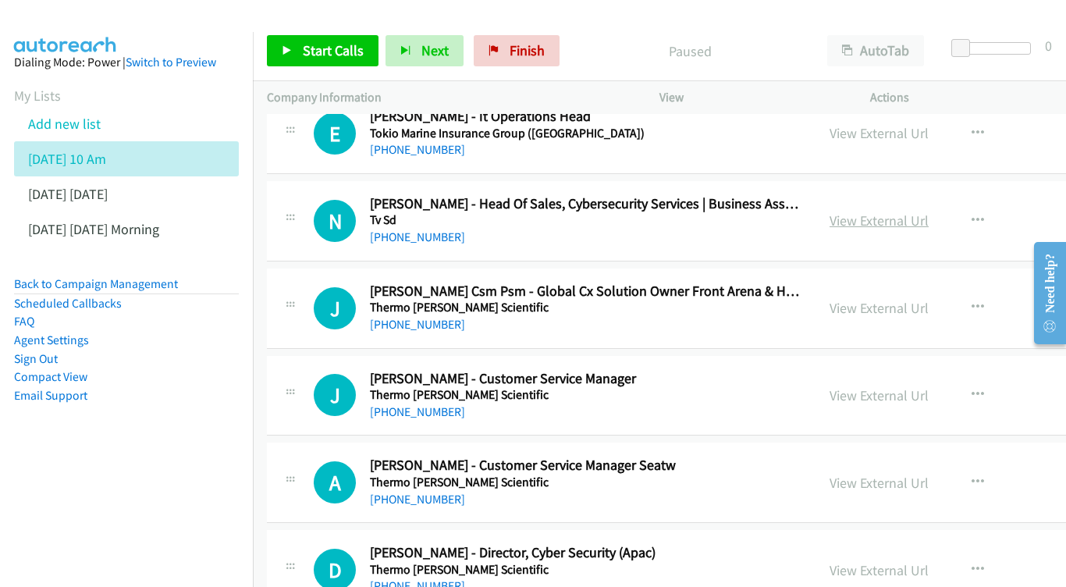
click at [928, 211] on link "View External Url" at bounding box center [878, 220] width 99 height 18
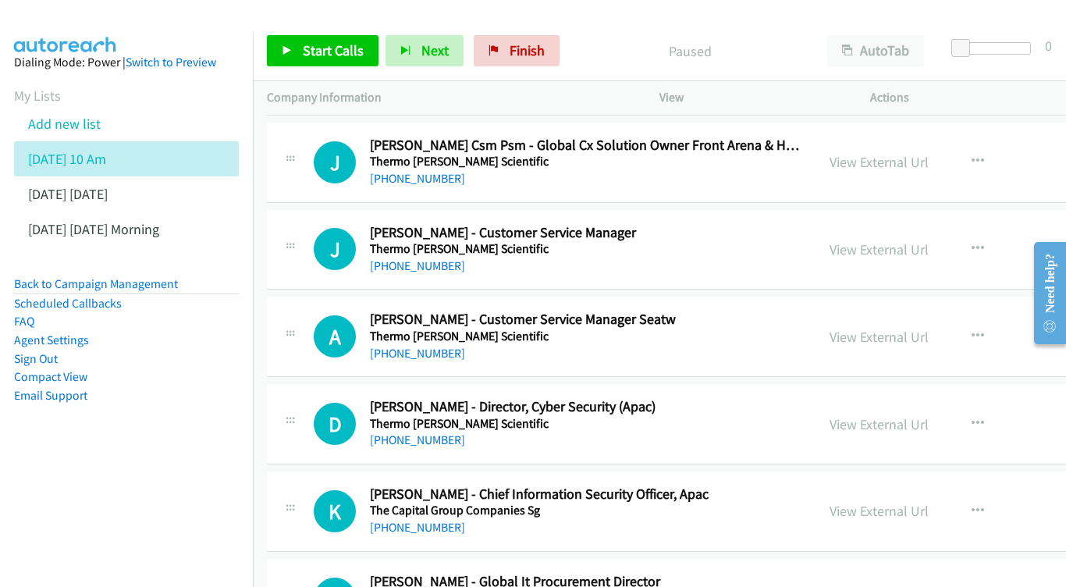
scroll to position [2773, 0]
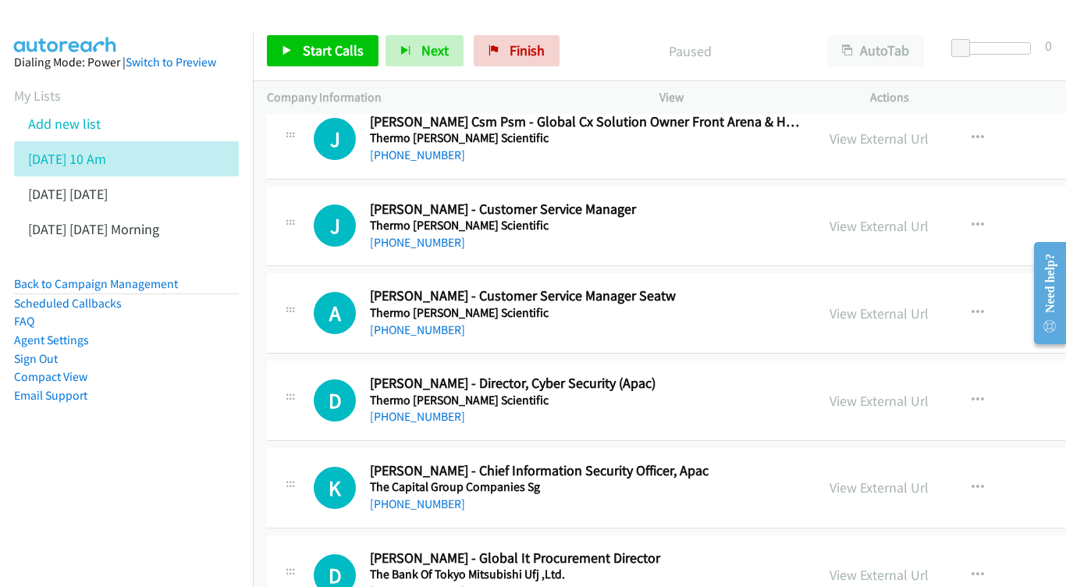
click at [982, 201] on div "View External Url View External Url Schedule/Manage Callback Start Calls Here R…" at bounding box center [959, 226] width 289 height 51
click at [928, 217] on link "View External Url" at bounding box center [878, 226] width 99 height 18
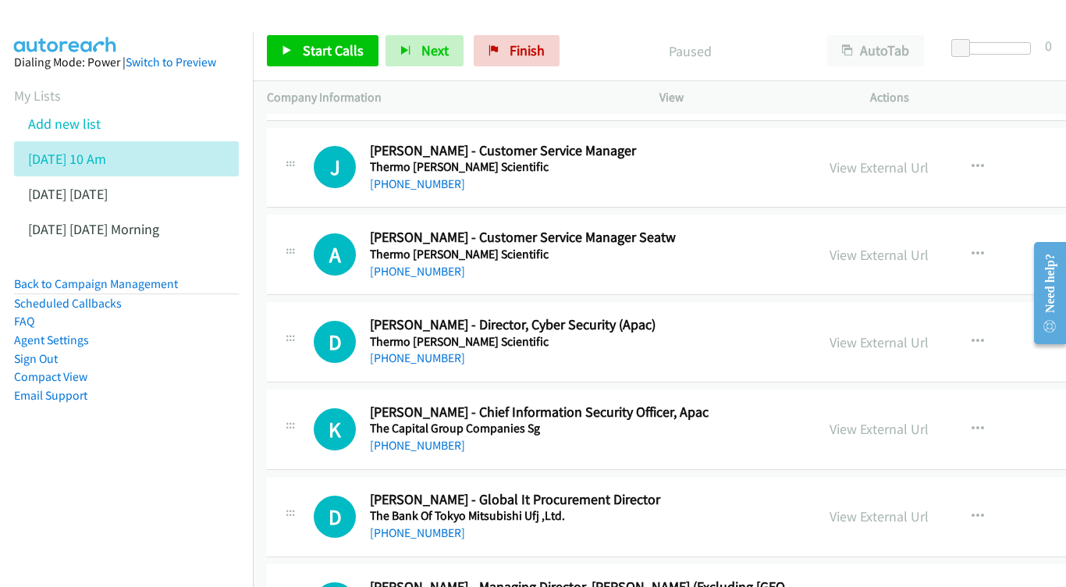
scroll to position [2845, 0]
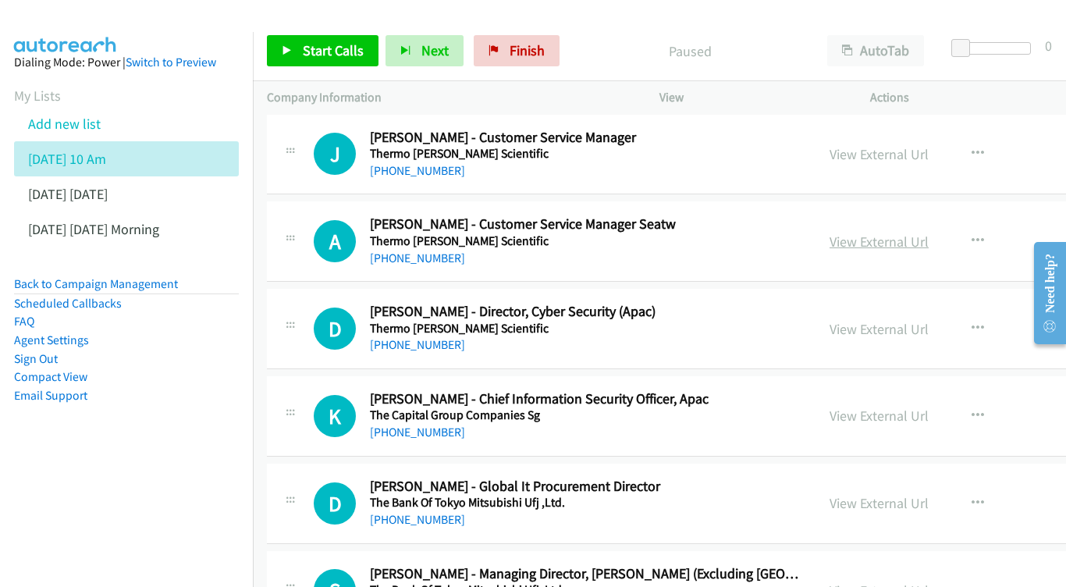
click at [928, 233] on link "View External Url" at bounding box center [878, 242] width 99 height 18
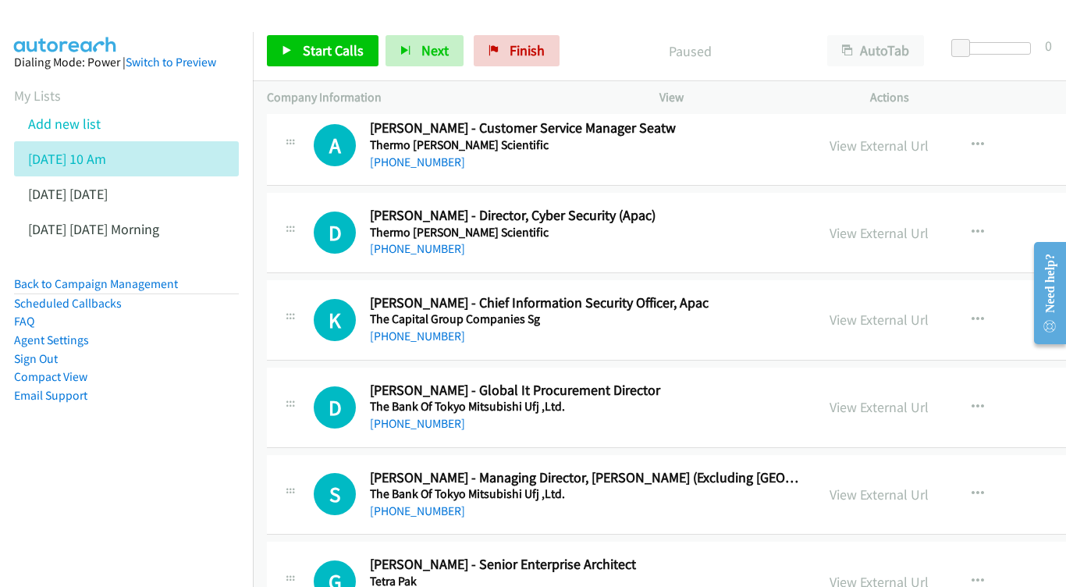
scroll to position [2945, 0]
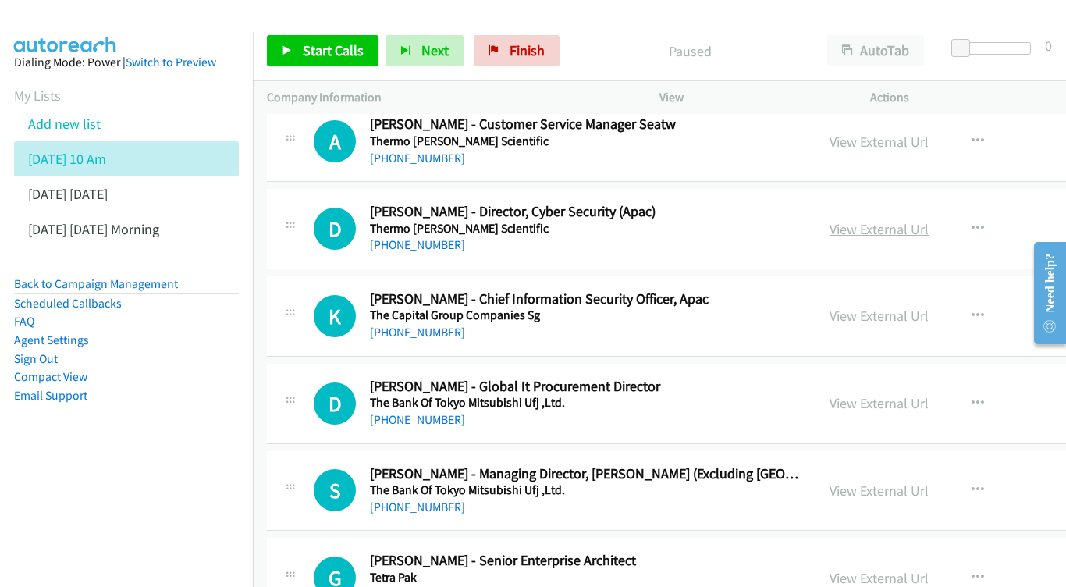
click at [925, 220] on link "View External Url" at bounding box center [878, 229] width 99 height 18
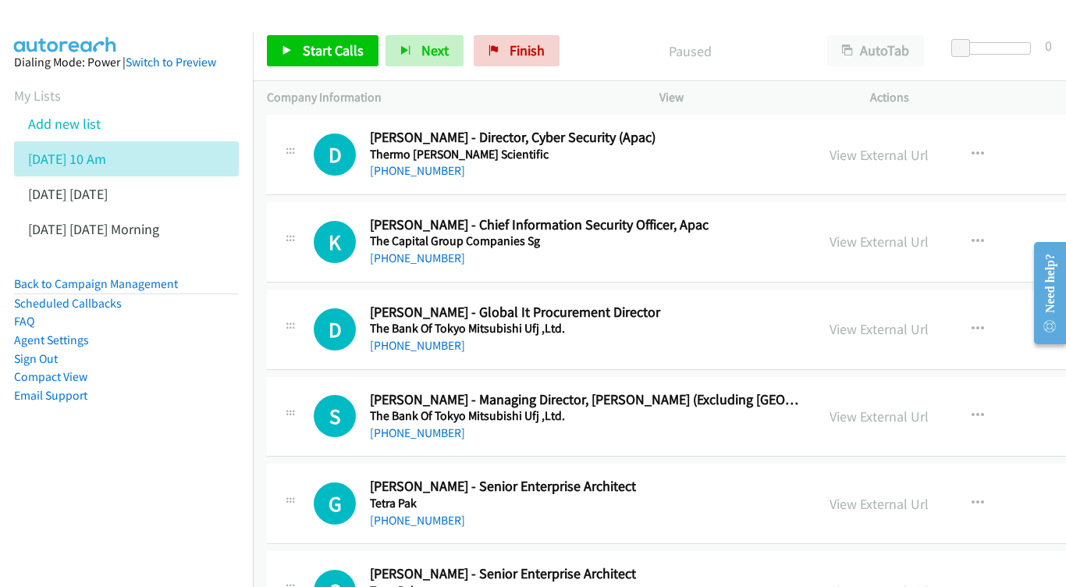
scroll to position [3022, 0]
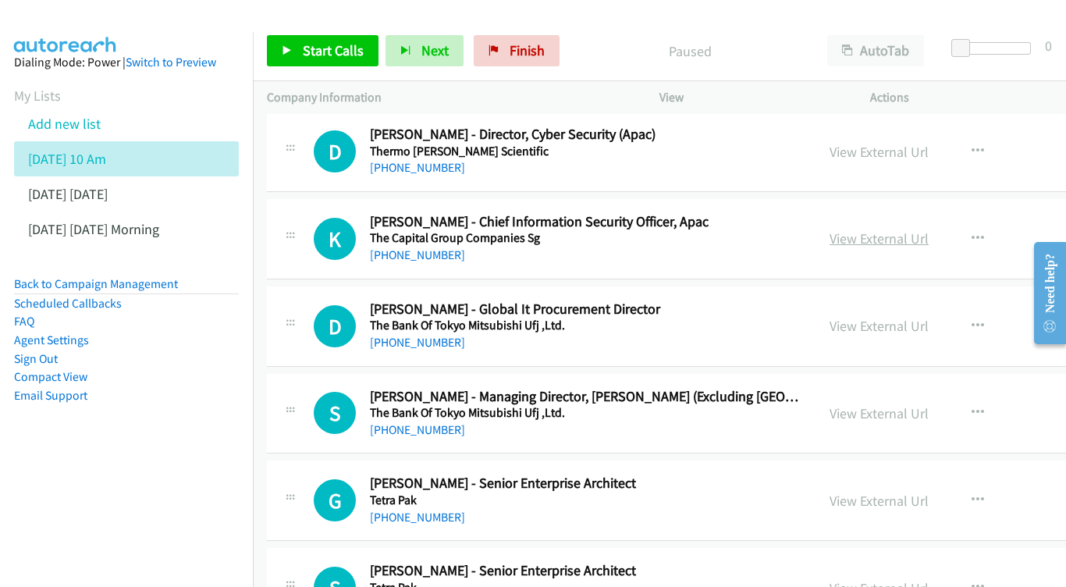
click at [918, 229] on link "View External Url" at bounding box center [878, 238] width 99 height 18
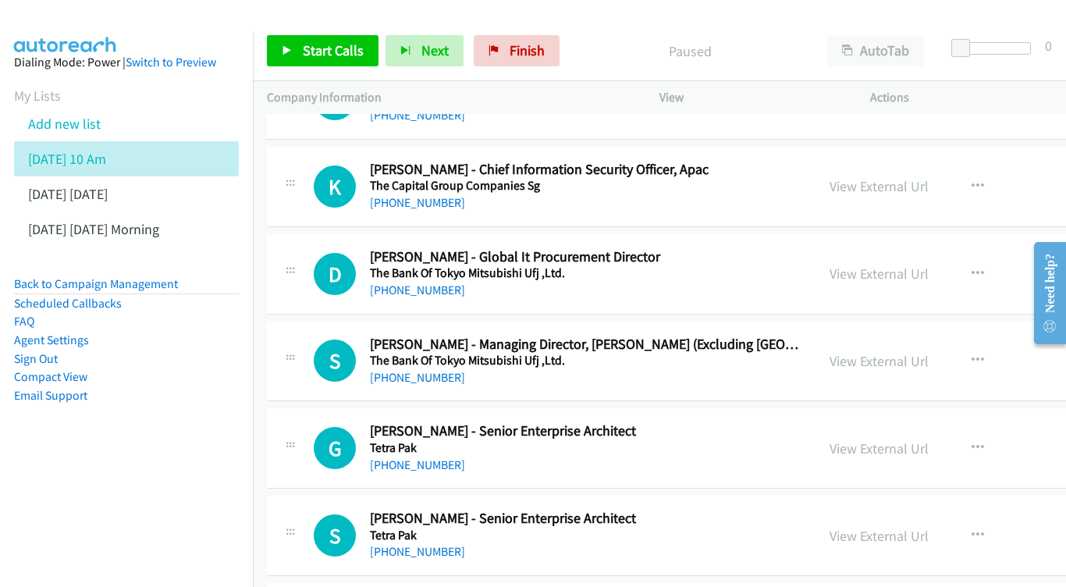
scroll to position [3101, 0]
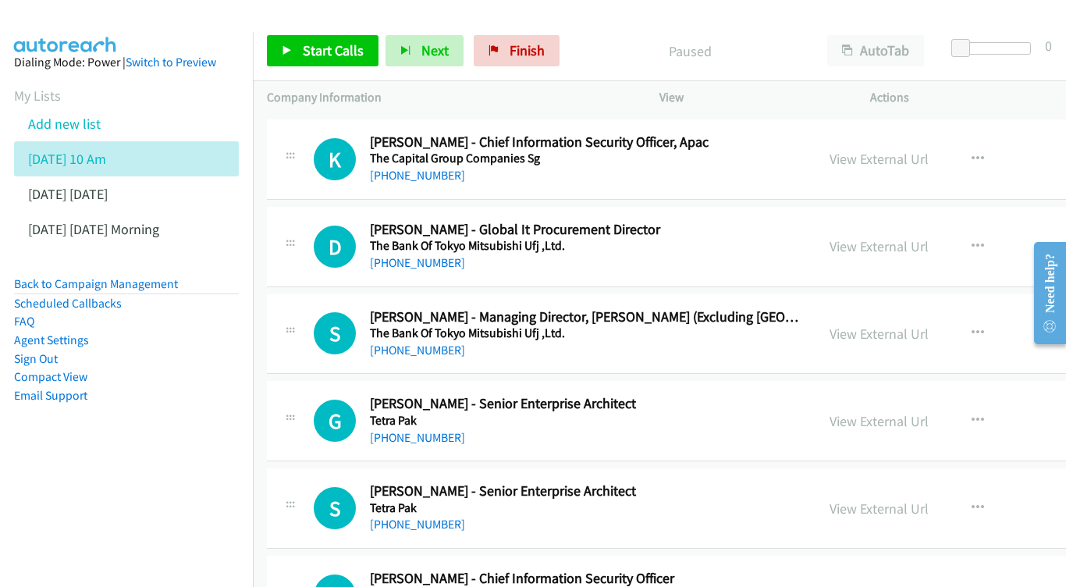
click at [923, 236] on div "View External Url" at bounding box center [878, 246] width 99 height 21
click at [921, 237] on link "View External Url" at bounding box center [878, 246] width 99 height 18
